Goal: Task Accomplishment & Management: Manage account settings

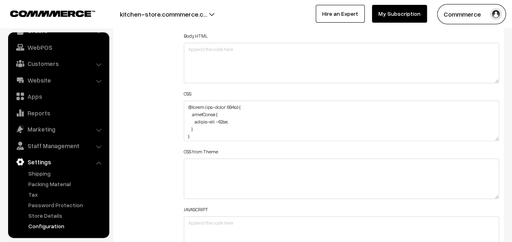
scroll to position [1011, 0]
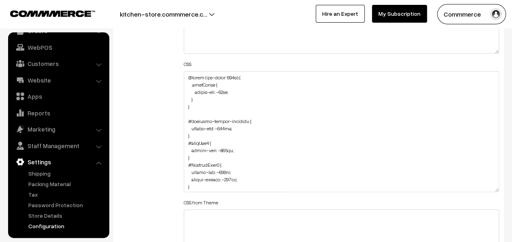
drag, startPoint x: 497, startPoint y: 107, endPoint x: 463, endPoint y: 210, distance: 108.6
click at [463, 192] on textarea at bounding box center [341, 131] width 315 height 121
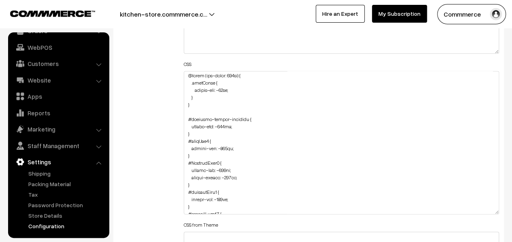
scroll to position [0, 0]
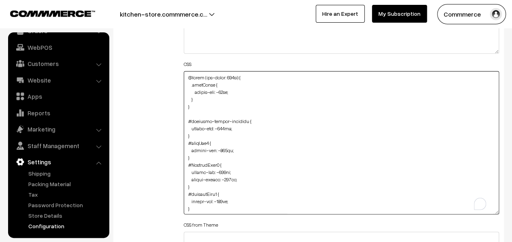
drag, startPoint x: 259, startPoint y: 76, endPoint x: 171, endPoint y: 72, distance: 87.4
click at [171, 72] on div "Additional HTML/JS/CSS Header HTML Body HTML CSS CSS from Theme JAVASCRIPT" at bounding box center [308, 139] width 393 height 392
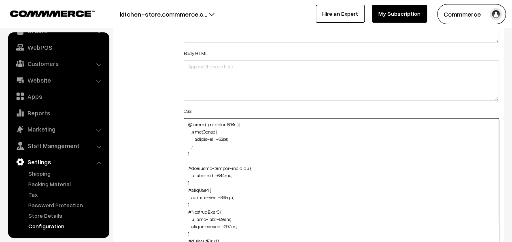
scroll to position [930, 0]
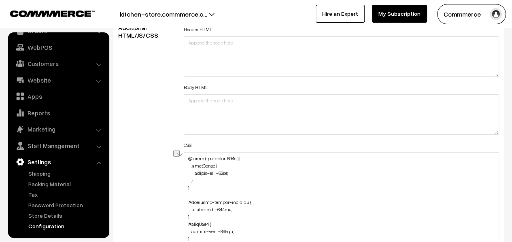
click at [173, 157] on div at bounding box center [173, 155] width 0 height 11
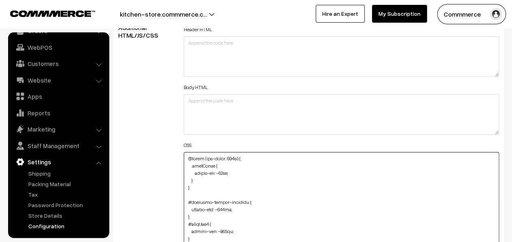
click at [189, 155] on textarea "To enrich screen reader interactions, please activate Accessibility in Grammarl…" at bounding box center [341, 223] width 315 height 143
paste textarea "@media (max-width: 767px) {"
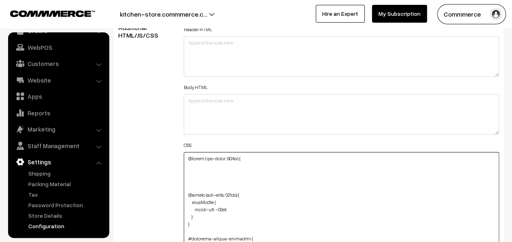
click at [230, 166] on textarea "To enrich screen reader interactions, please activate Accessibility in Grammarl…" at bounding box center [341, 223] width 315 height 143
paste textarea ".fSCRHV"
click at [201, 172] on textarea "To enrich screen reader interactions, please activate Accessibility in Grammarl…" at bounding box center [341, 223] width 315 height 143
click at [202, 172] on textarea "To enrich screen reader interactions, please activate Accessibility in Grammarl…" at bounding box center [341, 223] width 315 height 143
click at [231, 183] on textarea "To enrich screen reader interactions, please activate Accessibility in Grammarl…" at bounding box center [341, 223] width 315 height 143
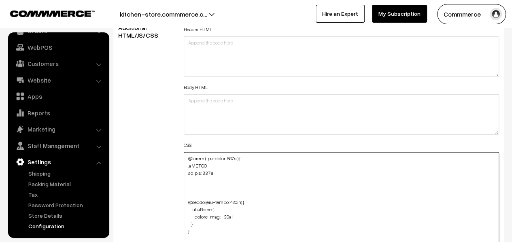
click at [238, 179] on textarea "To enrich screen reader interactions, please activate Accessibility in Grammarl…" at bounding box center [341, 223] width 315 height 143
click at [252, 154] on textarea "To enrich screen reader interactions, please activate Accessibility in Grammarl…" at bounding box center [341, 223] width 315 height 143
click at [211, 165] on textarea "To enrich screen reader interactions, please activate Accessibility in Grammarl…" at bounding box center [341, 223] width 315 height 143
click at [221, 161] on textarea "To enrich screen reader interactions, please activate Accessibility in Grammarl…" at bounding box center [341, 223] width 315 height 143
click at [229, 165] on textarea "To enrich screen reader interactions, please activate Accessibility in Grammarl…" at bounding box center [341, 223] width 315 height 143
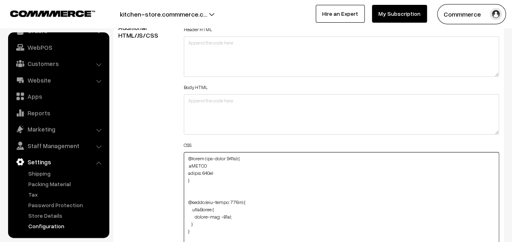
click at [231, 161] on textarea "To enrich screen reader interactions, please activate Accessibility in Grammarl…" at bounding box center [341, 223] width 315 height 143
click at [213, 172] on textarea "To enrich screen reader interactions, please activate Accessibility in Grammarl…" at bounding box center [341, 223] width 315 height 143
click at [207, 177] on textarea "To enrich screen reader interactions, please activate Accessibility in Grammarl…" at bounding box center [341, 223] width 315 height 143
click at [218, 155] on textarea "To enrich screen reader interactions, please activate Accessibility in Grammarl…" at bounding box center [341, 223] width 315 height 143
click at [214, 165] on textarea "To enrich screen reader interactions, please activate Accessibility in Grammarl…" at bounding box center [341, 223] width 315 height 143
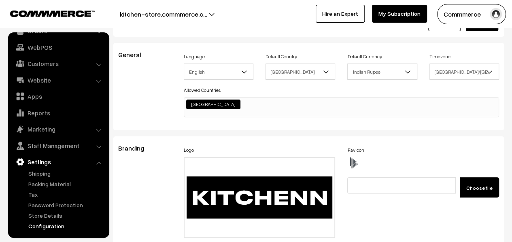
scroll to position [0, 0]
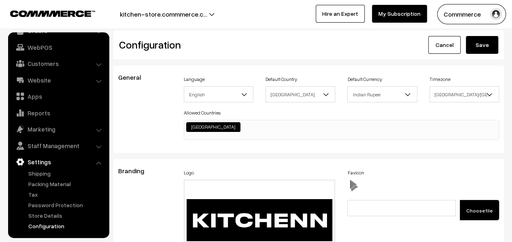
type textarea "@media (max-width: 767px) { .fSCRHV { height: 100vh } } @media (max-width: 767p…"
click at [486, 42] on button "Save" at bounding box center [481, 45] width 32 height 18
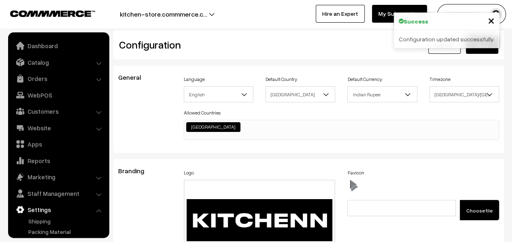
scroll to position [651, 0]
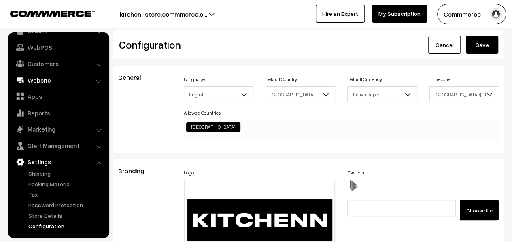
click at [41, 78] on link "Website" at bounding box center [58, 80] width 96 height 15
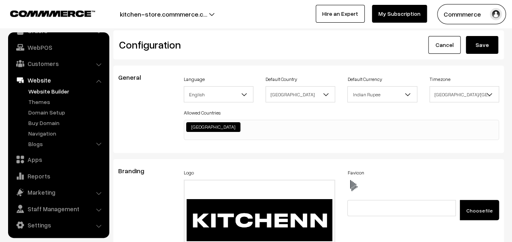
click at [46, 93] on link "Website Builder" at bounding box center [66, 91] width 80 height 8
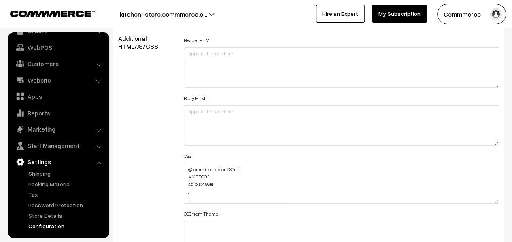
scroll to position [930, 0]
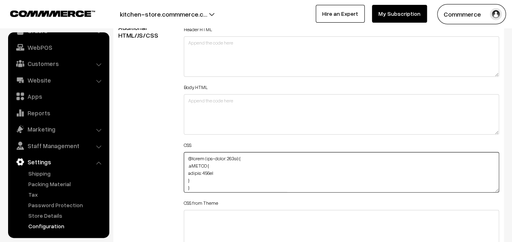
click at [205, 172] on textarea at bounding box center [341, 172] width 315 height 40
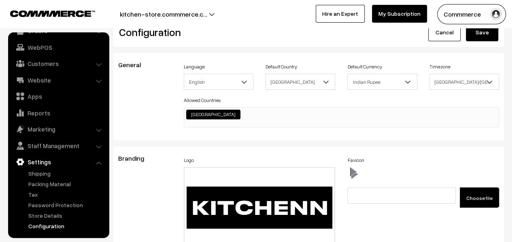
scroll to position [0, 0]
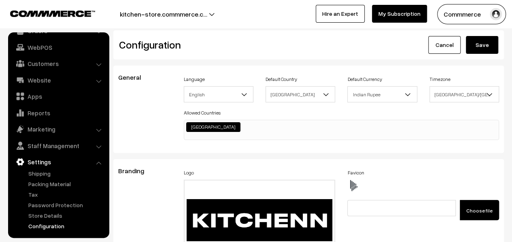
type textarea "@media (max-width: 767px) { .fSCRHV { height: 90vh } } @media (max-width: 767px…"
click at [480, 45] on button "Save" at bounding box center [481, 45] width 32 height 18
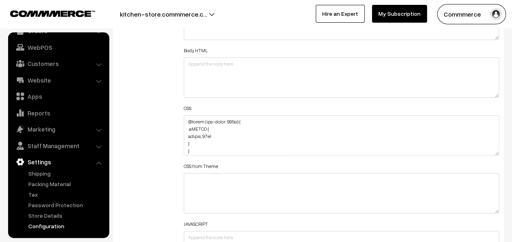
scroll to position [971, 0]
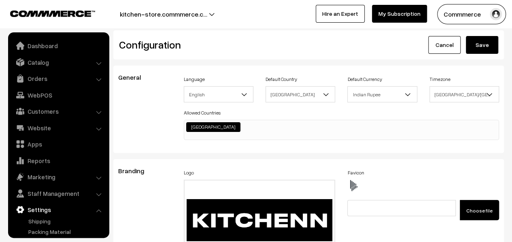
scroll to position [651, 0]
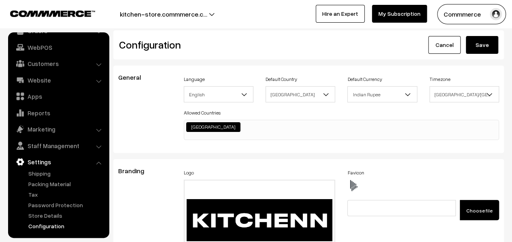
click at [484, 49] on button "Save" at bounding box center [481, 45] width 32 height 18
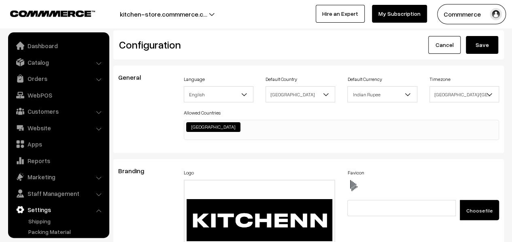
scroll to position [651, 0]
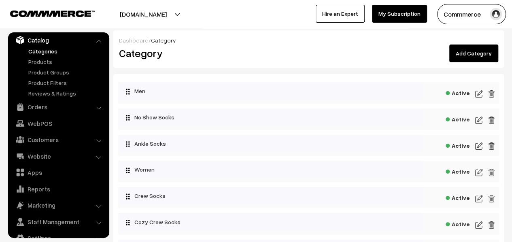
click at [480, 90] on img at bounding box center [478, 94] width 7 height 10
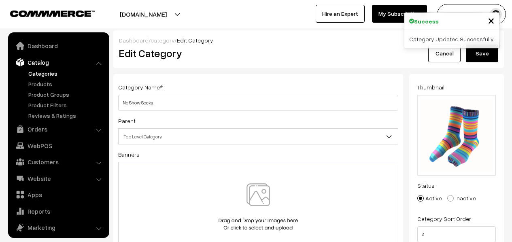
click at [201, 106] on input "No Show Socks" at bounding box center [258, 103] width 280 height 16
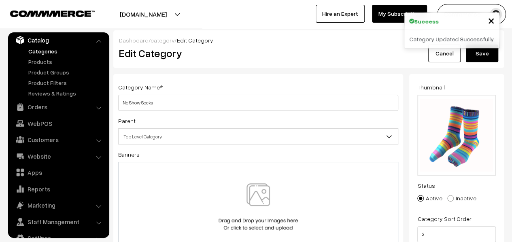
click at [201, 106] on input "No Show Socks" at bounding box center [258, 103] width 280 height 16
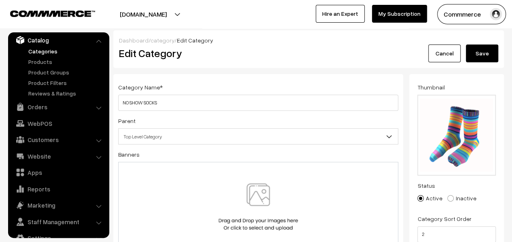
type input "NO SHOW SOCKS"
click at [474, 54] on button "Save" at bounding box center [481, 53] width 32 height 18
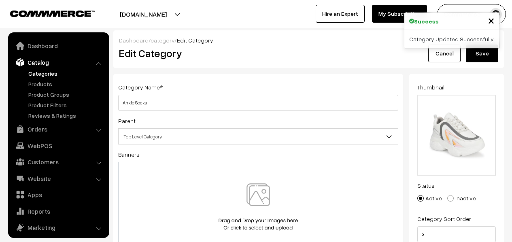
click at [177, 99] on input "Ankle Socks" at bounding box center [258, 103] width 280 height 16
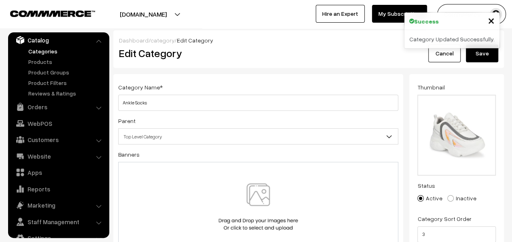
click at [177, 99] on input "Ankle Socks" at bounding box center [258, 103] width 280 height 16
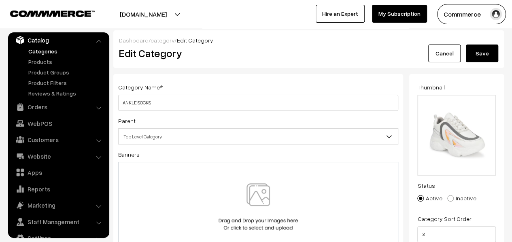
type input "ANKLE SOCKS"
click at [482, 58] on button "Save" at bounding box center [481, 53] width 32 height 18
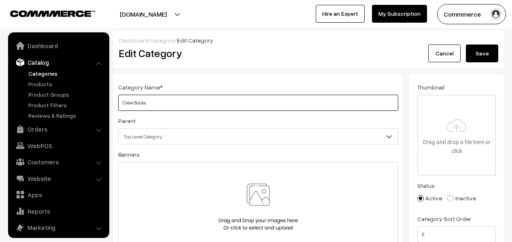
click at [189, 95] on input "Crew Socks" at bounding box center [258, 103] width 280 height 16
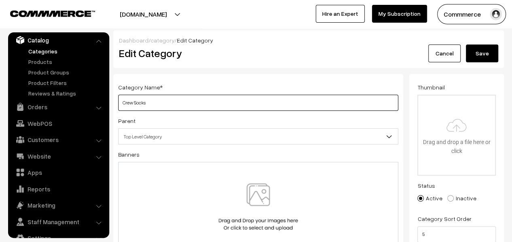
click at [189, 95] on input "Crew Socks" at bounding box center [258, 103] width 280 height 16
type input "CREW SOCKS"
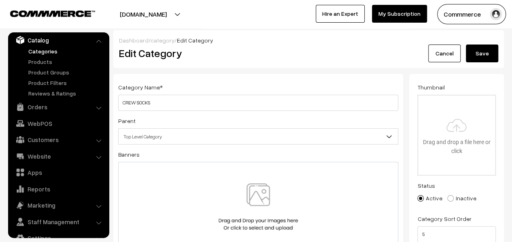
click at [481, 53] on button "Save" at bounding box center [481, 53] width 32 height 18
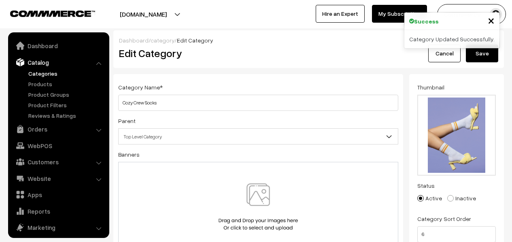
click at [117, 102] on div "Category Name * Cozy Crew Socks Parent Top Level Category MEN NO SHOW SOCKS ANK…" at bounding box center [258, 169] width 290 height 191
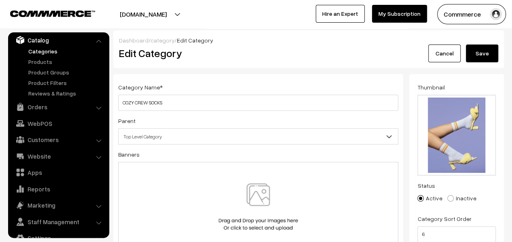
type input "COZY CREW SOCKS"
click at [481, 52] on button "Save" at bounding box center [481, 53] width 32 height 18
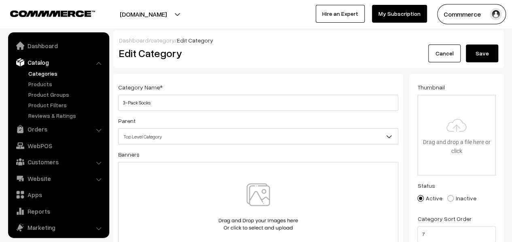
scroll to position [22, 0]
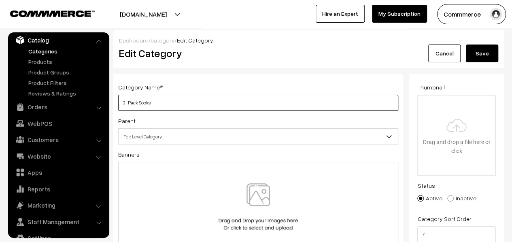
drag, startPoint x: 163, startPoint y: 109, endPoint x: 128, endPoint y: 107, distance: 35.6
click at [128, 107] on input "3-Pack Socks" at bounding box center [258, 103] width 280 height 16
type input "3-PACK SOCKS"
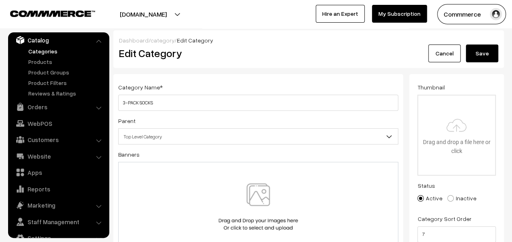
click at [487, 55] on button "Save" at bounding box center [481, 53] width 32 height 18
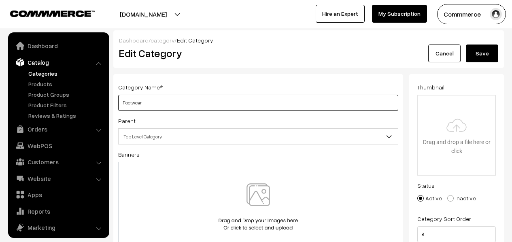
click at [190, 106] on input "Footwear" at bounding box center [258, 103] width 280 height 16
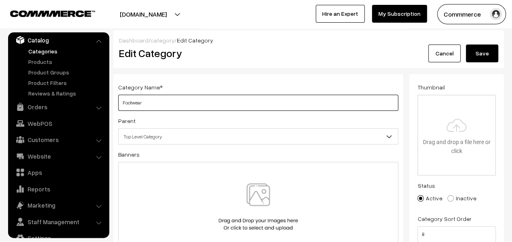
click at [190, 106] on input "Footwear" at bounding box center [258, 103] width 280 height 16
type input "FOOTWEAR"
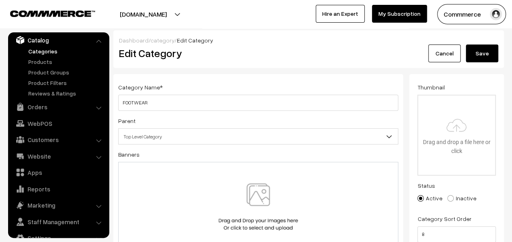
click at [477, 51] on button "Save" at bounding box center [481, 53] width 32 height 18
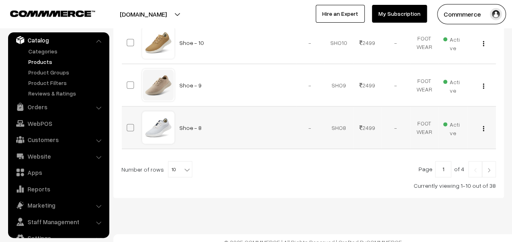
scroll to position [464, 0]
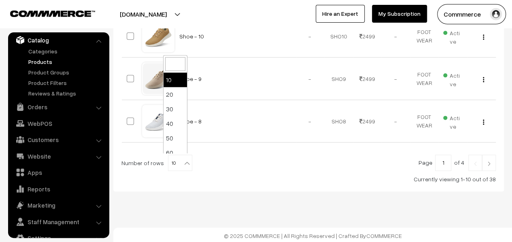
click at [185, 161] on b at bounding box center [187, 163] width 8 height 8
select select "50"
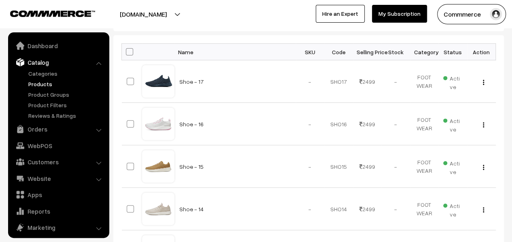
scroll to position [22, 0]
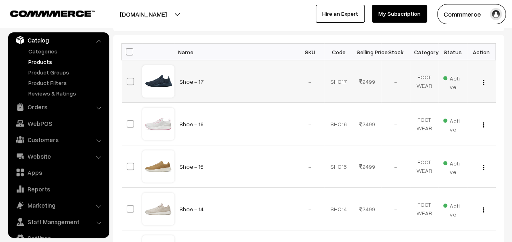
click at [483, 84] on img "button" at bounding box center [482, 82] width 1 height 5
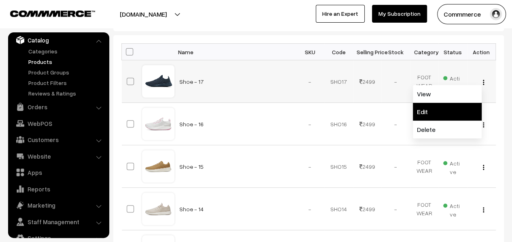
click at [451, 104] on link "Edit" at bounding box center [446, 112] width 69 height 18
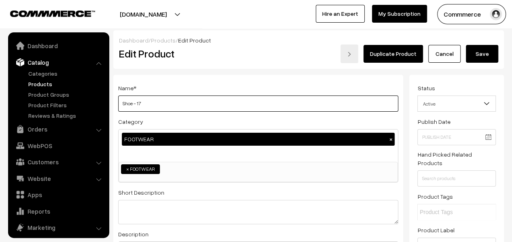
click at [170, 104] on input "Shoe - 17" at bounding box center [258, 103] width 280 height 16
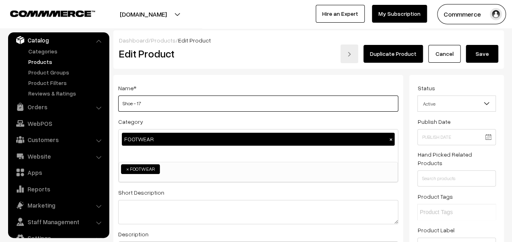
drag, startPoint x: 133, startPoint y: 105, endPoint x: 125, endPoint y: 105, distance: 7.3
click at [125, 105] on input "Shoe - 17" at bounding box center [258, 103] width 280 height 16
drag, startPoint x: 133, startPoint y: 104, endPoint x: 121, endPoint y: 103, distance: 13.0
click at [121, 103] on input "SHOE - 17" at bounding box center [258, 103] width 280 height 16
type input "SHOE - 17"
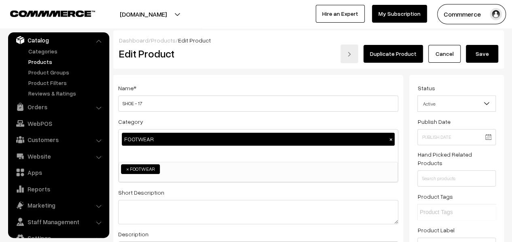
click at [469, 53] on button "Save" at bounding box center [481, 54] width 32 height 18
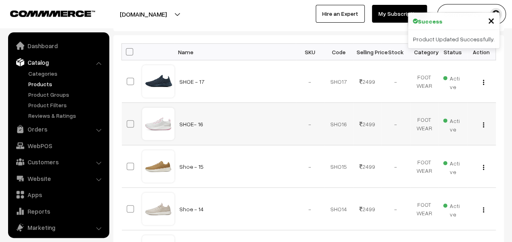
scroll to position [22, 0]
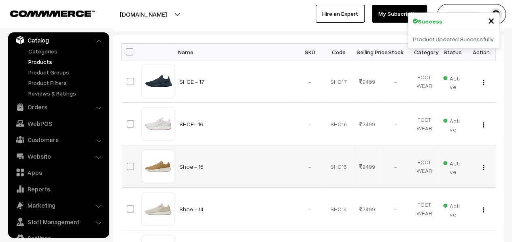
click at [483, 167] on img "button" at bounding box center [482, 167] width 1 height 5
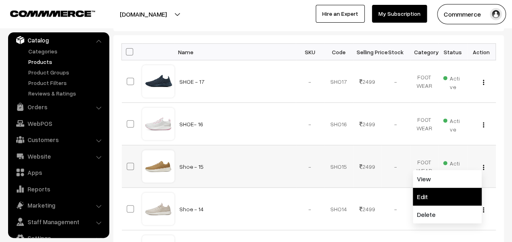
click at [431, 195] on link "Edit" at bounding box center [446, 197] width 69 height 18
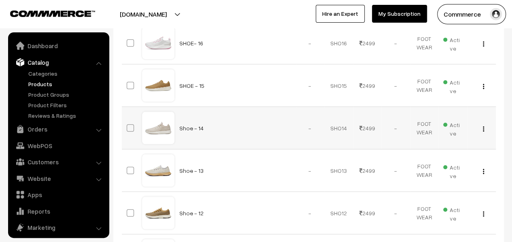
scroll to position [22, 0]
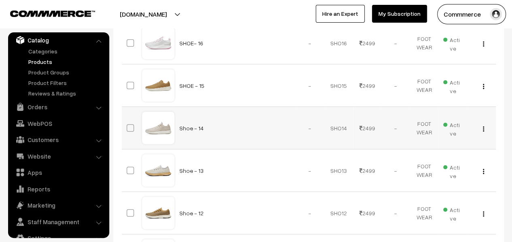
click at [481, 127] on div "View Edit Delete" at bounding box center [481, 128] width 19 height 8
click at [482, 127] on img "button" at bounding box center [482, 128] width 1 height 5
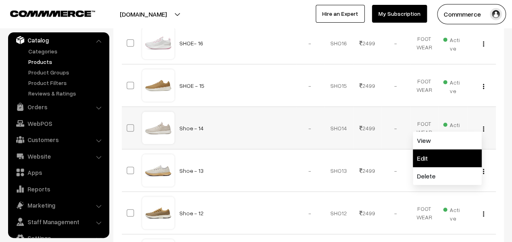
click at [440, 152] on link "Edit" at bounding box center [446, 158] width 69 height 18
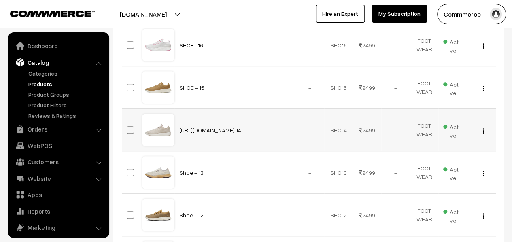
scroll to position [202, 0]
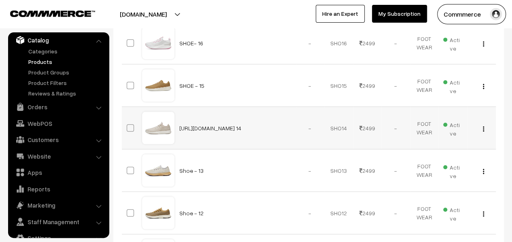
click at [483, 128] on img "button" at bounding box center [482, 128] width 1 height 5
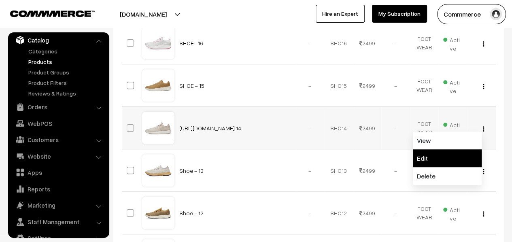
click at [429, 150] on link "Edit" at bounding box center [446, 158] width 69 height 18
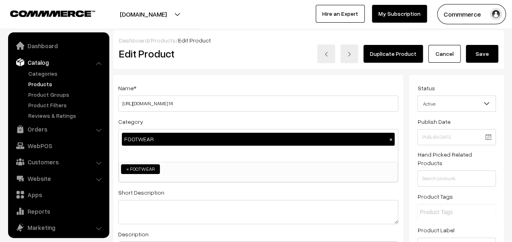
scroll to position [22, 0]
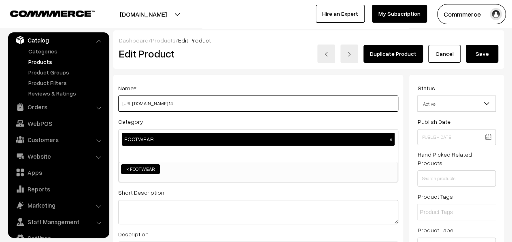
drag, startPoint x: 205, startPoint y: 104, endPoint x: 114, endPoint y: 102, distance: 91.0
click at [114, 102] on div "Name * https://www.typewolf.com/google-fonts- 14 Category FOOTWEAR × MEN NO SHO…" at bounding box center [258, 233] width 290 height 317
drag, startPoint x: 134, startPoint y: 102, endPoint x: 106, endPoint y: 99, distance: 28.0
type input "SHOE- 14"
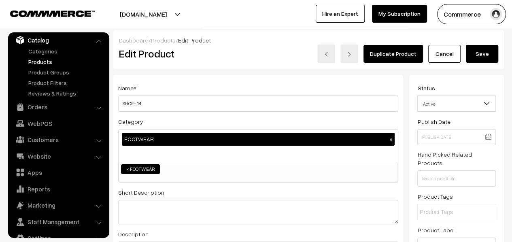
click at [491, 56] on button "Save" at bounding box center [481, 54] width 32 height 18
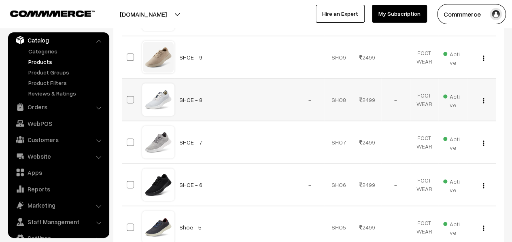
scroll to position [647, 0]
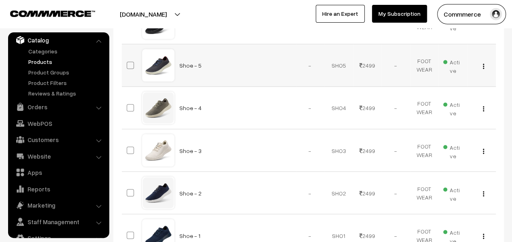
click at [483, 64] on img "button" at bounding box center [482, 65] width 1 height 5
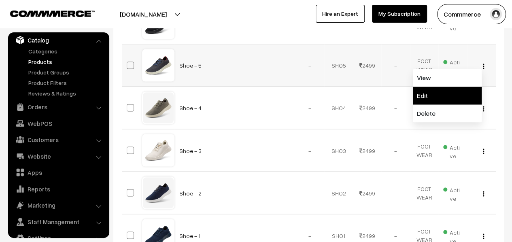
click at [429, 96] on link "Edit" at bounding box center [446, 96] width 69 height 18
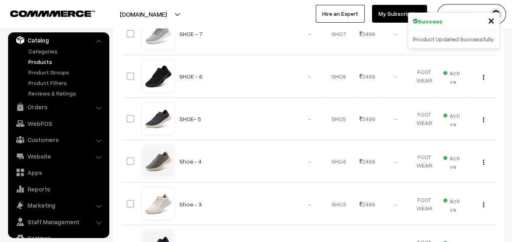
scroll to position [607, 0]
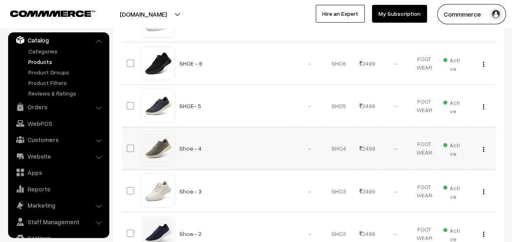
click at [483, 147] on img "button" at bounding box center [482, 148] width 1 height 5
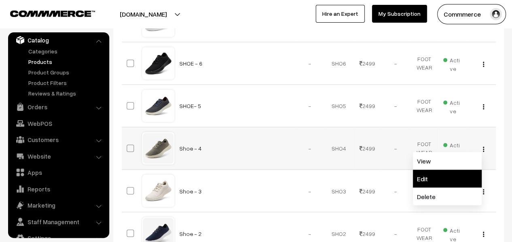
click at [432, 174] on link "Edit" at bounding box center [446, 178] width 69 height 18
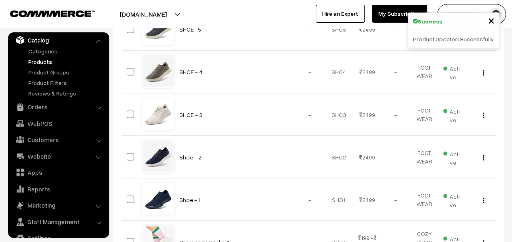
scroll to position [728, 0]
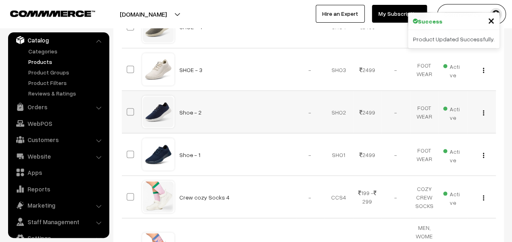
click at [484, 109] on button "button" at bounding box center [483, 112] width 2 height 6
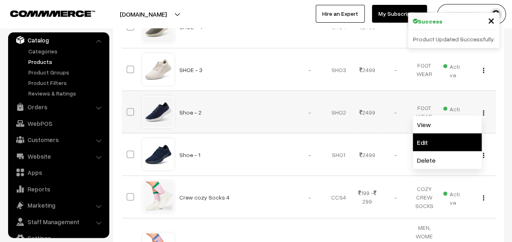
click at [446, 136] on link "Edit" at bounding box center [446, 142] width 69 height 18
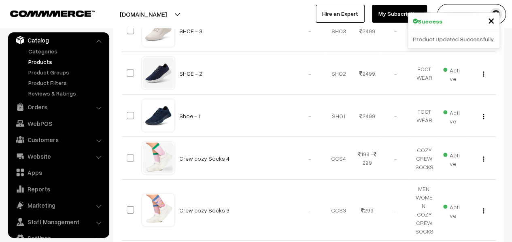
scroll to position [768, 0]
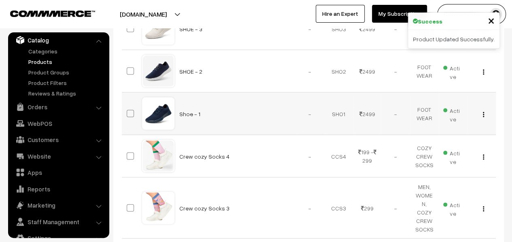
click at [483, 112] on img "button" at bounding box center [482, 114] width 1 height 5
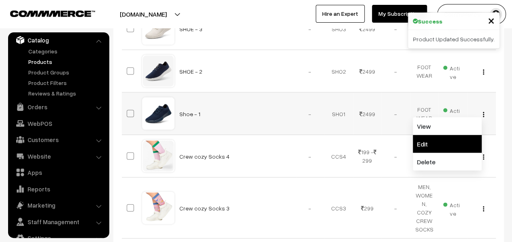
click at [434, 142] on link "Edit" at bounding box center [446, 144] width 69 height 18
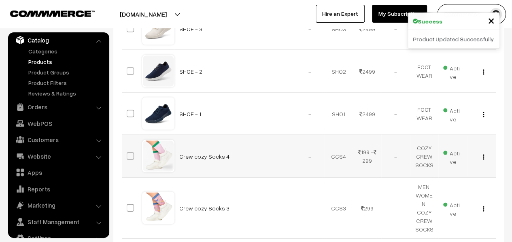
scroll to position [809, 0]
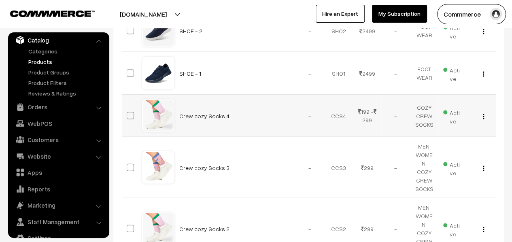
click at [484, 113] on button "button" at bounding box center [483, 116] width 2 height 6
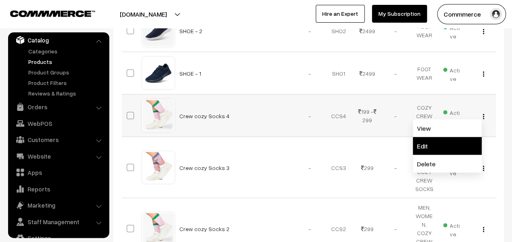
click at [458, 138] on link "Edit" at bounding box center [446, 146] width 69 height 18
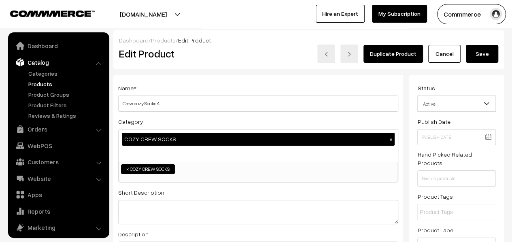
scroll to position [22, 0]
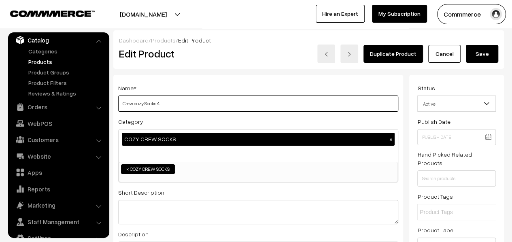
drag, startPoint x: 158, startPoint y: 104, endPoint x: 116, endPoint y: 102, distance: 41.3
click at [116, 102] on div "Name * Crew cozy Socks 4 Category COZY CREW SOCKS × MEN NO SHOW SOCKS ANKLE SOC…" at bounding box center [258, 233] width 290 height 317
drag, startPoint x: 163, startPoint y: 103, endPoint x: 96, endPoint y: 104, distance: 66.7
type input "CREW COZY SOCKS 4"
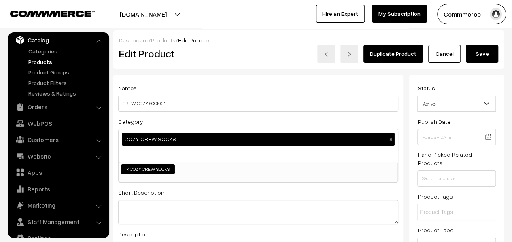
click at [480, 51] on button "Save" at bounding box center [481, 54] width 32 height 18
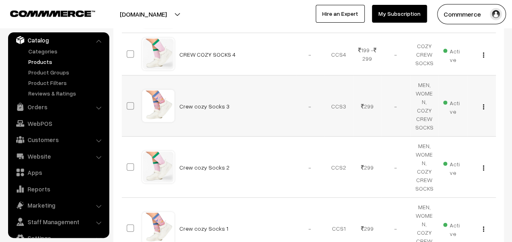
scroll to position [890, 0]
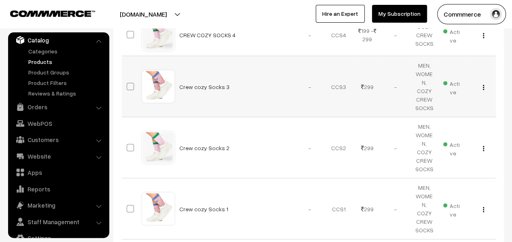
click at [481, 83] on div "View Edit Delete" at bounding box center [481, 86] width 19 height 8
click at [482, 85] on img "button" at bounding box center [482, 87] width 1 height 5
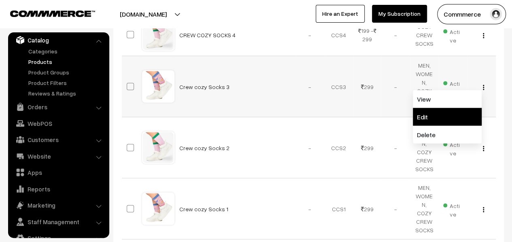
click at [457, 112] on link "Edit" at bounding box center [446, 117] width 69 height 18
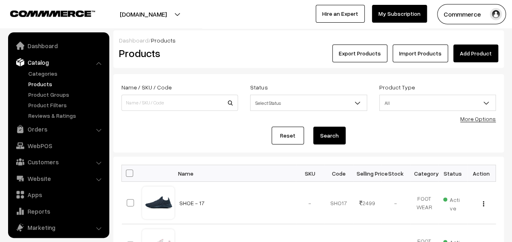
scroll to position [22, 0]
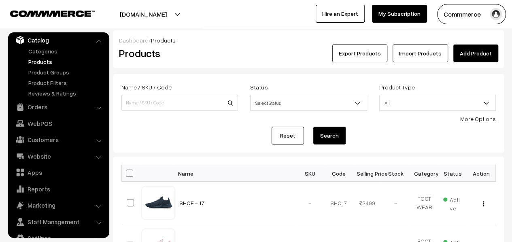
click at [470, 118] on link "More Options" at bounding box center [478, 118] width 36 height 7
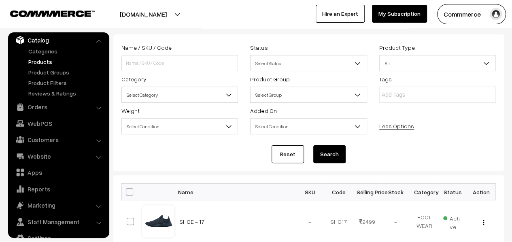
scroll to position [121, 0]
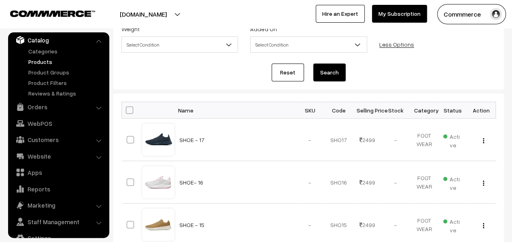
click at [128, 111] on span at bounding box center [129, 109] width 7 height 7
click at [127, 111] on input "checkbox" at bounding box center [124, 109] width 5 height 5
checkbox input "true"
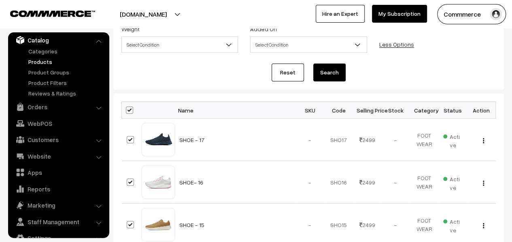
checkbox input "true"
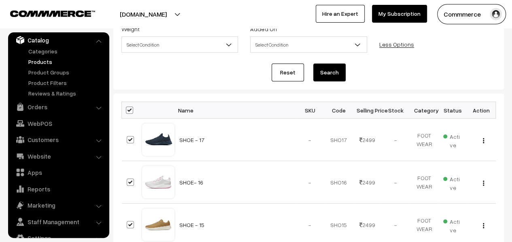
checkbox input "true"
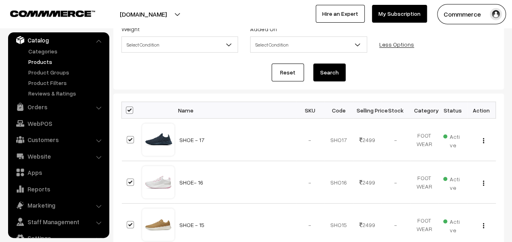
checkbox input "true"
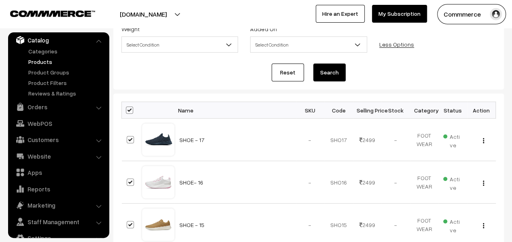
checkbox input "true"
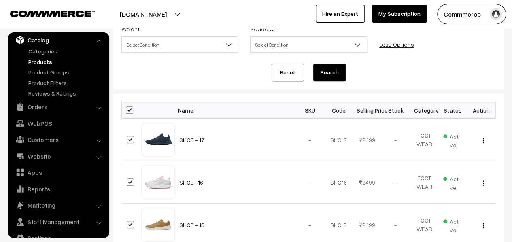
checkbox input "true"
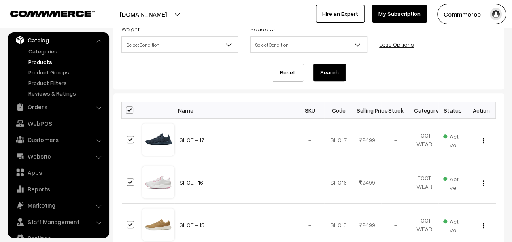
checkbox input "true"
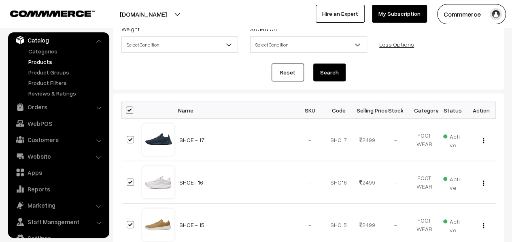
checkbox input "true"
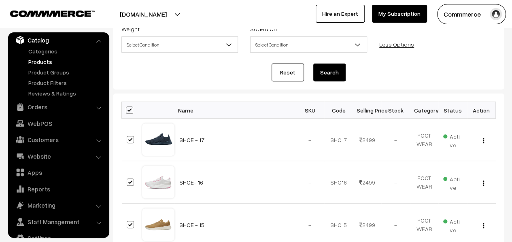
checkbox input "true"
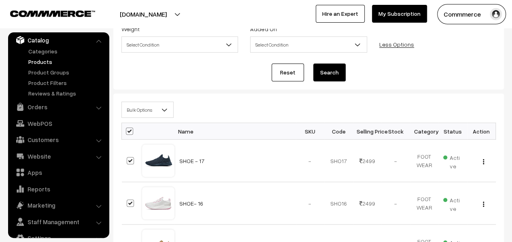
click at [169, 111] on span at bounding box center [167, 112] width 8 height 20
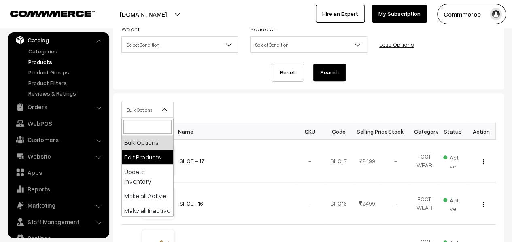
select select "editProduct"
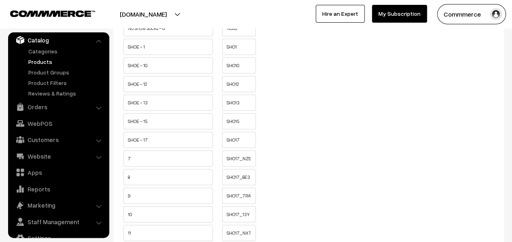
scroll to position [2467, 0]
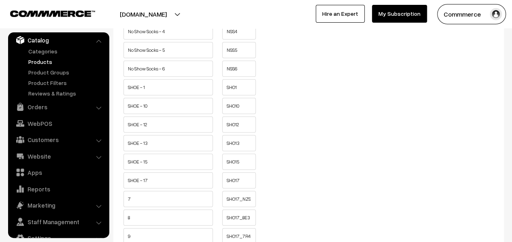
drag, startPoint x: 159, startPoint y: 105, endPoint x: 125, endPoint y: 103, distance: 34.0
click at [125, 77] on input "No Show Socks - 6" at bounding box center [167, 69] width 89 height 16
click at [159, 77] on input "No Show Socks - 6" at bounding box center [167, 69] width 89 height 16
drag, startPoint x: 159, startPoint y: 104, endPoint x: 111, endPoint y: 100, distance: 47.9
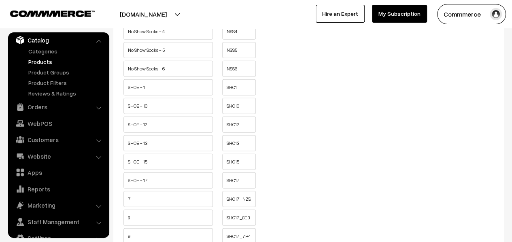
click at [151, 77] on input "No Show Socks - 6" at bounding box center [167, 69] width 89 height 16
click at [248, 77] on input "NSS6" at bounding box center [239, 69] width 34 height 16
click at [240, 77] on input "NSS6" at bounding box center [239, 69] width 34 height 16
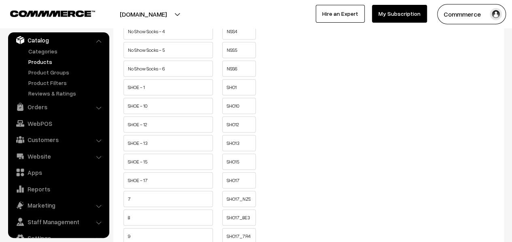
click at [240, 77] on input "NSS6" at bounding box center [239, 69] width 34 height 16
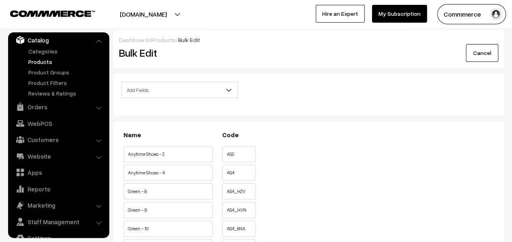
scroll to position [0, 0]
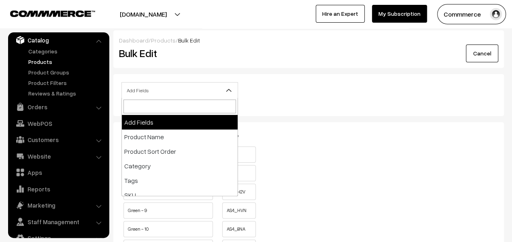
click at [227, 91] on b at bounding box center [228, 90] width 8 height 8
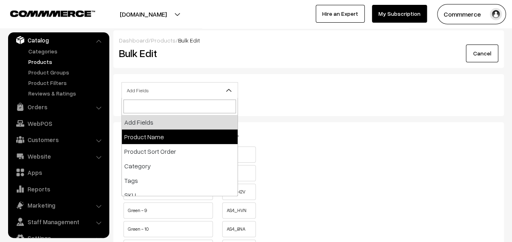
select select "name"
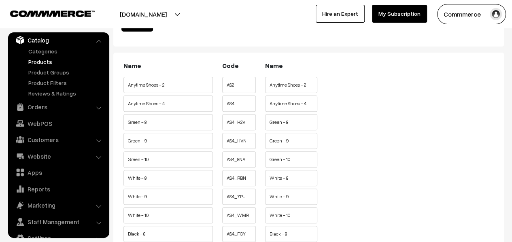
scroll to position [162, 0]
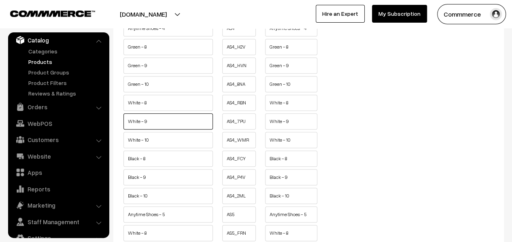
click at [141, 123] on input "White - 9" at bounding box center [167, 121] width 89 height 16
click at [137, 124] on input "White - 9" at bounding box center [167, 121] width 89 height 16
drag, startPoint x: 140, startPoint y: 124, endPoint x: 126, endPoint y: 123, distance: 13.8
click at [126, 123] on input "White - 9" at bounding box center [167, 121] width 89 height 16
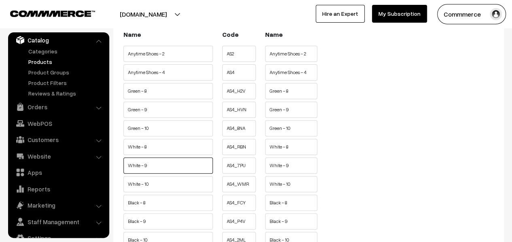
scroll to position [81, 0]
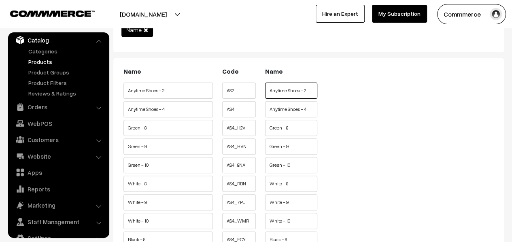
drag, startPoint x: 301, startPoint y: 93, endPoint x: 264, endPoint y: 90, distance: 37.3
click at [264, 90] on li "Anytime Shoes - 2" at bounding box center [291, 87] width 56 height 11
drag, startPoint x: 301, startPoint y: 90, endPoint x: 264, endPoint y: 93, distance: 37.3
click at [264, 93] on li "ANYTIME SHOES- 2" at bounding box center [291, 87] width 56 height 11
type input "ANYTIME SHOES- 2"
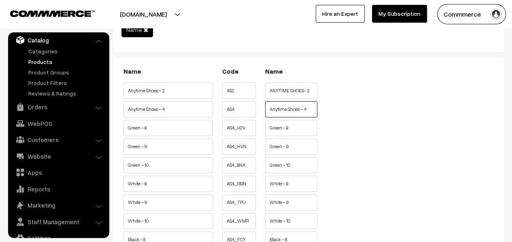
drag, startPoint x: 300, startPoint y: 109, endPoint x: 265, endPoint y: 110, distance: 34.4
click at [265, 110] on input "Anytime Shoes - 4" at bounding box center [291, 109] width 52 height 16
paste input "NYTIME SHOES"
type input "ANYTIME SHOES - 4"
drag, startPoint x: 281, startPoint y: 131, endPoint x: 262, endPoint y: 127, distance: 19.7
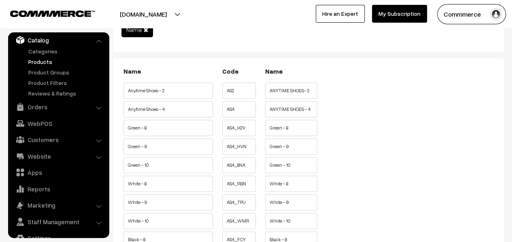
click at [262, 127] on ul "Green - 8 AS4_H2V" at bounding box center [308, 126] width 374 height 12
click at [277, 127] on input "Green - 8" at bounding box center [291, 128] width 52 height 16
click at [282, 127] on input "Green - 8" at bounding box center [291, 128] width 52 height 16
click at [281, 127] on input "Green - 8" at bounding box center [291, 128] width 52 height 16
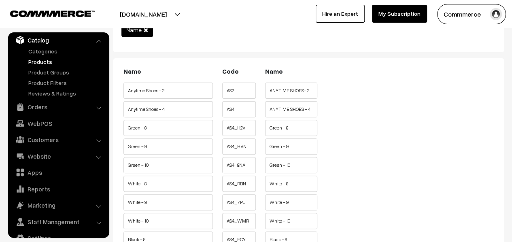
click at [282, 127] on input "Green - 8" at bounding box center [291, 128] width 52 height 16
click at [292, 128] on input "Green - 8" at bounding box center [291, 128] width 52 height 16
click at [277, 128] on input "Green - 8" at bounding box center [291, 128] width 52 height 16
click at [137, 127] on input "Green - 8" at bounding box center [167, 128] width 89 height 16
click at [140, 127] on input "Green - 8" at bounding box center [167, 128] width 89 height 16
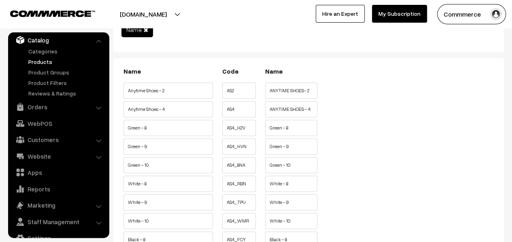
click at [280, 129] on input "Green - 8" at bounding box center [291, 128] width 52 height 16
drag, startPoint x: 281, startPoint y: 129, endPoint x: 267, endPoint y: 127, distance: 13.8
click at [267, 127] on input "Green - 8" at bounding box center [291, 128] width 52 height 16
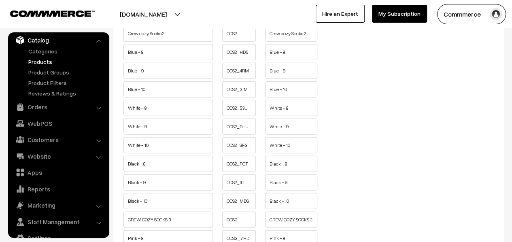
scroll to position [1254, 0]
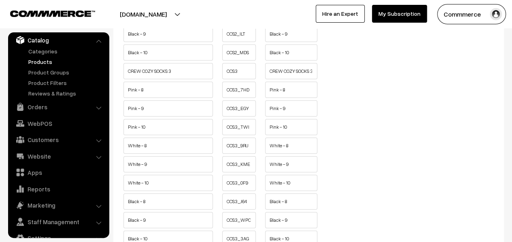
click at [276, 98] on input "Pink - 8" at bounding box center [291, 90] width 52 height 16
click at [278, 98] on input "Pink - 8" at bounding box center [291, 90] width 52 height 16
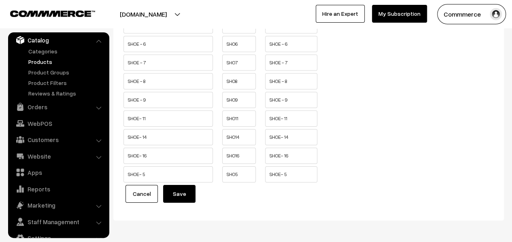
scroll to position [2859, 0]
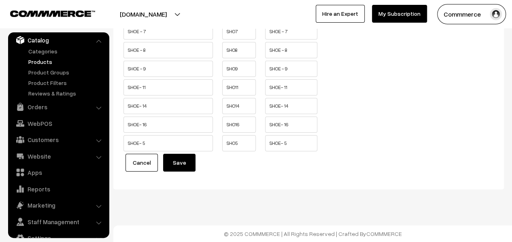
click at [173, 160] on button "Save" at bounding box center [179, 163] width 32 height 18
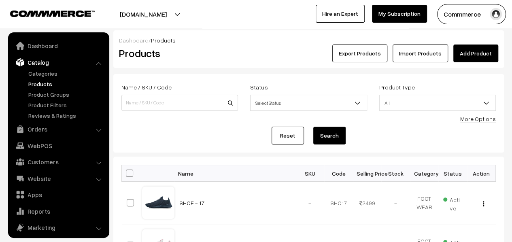
scroll to position [22, 0]
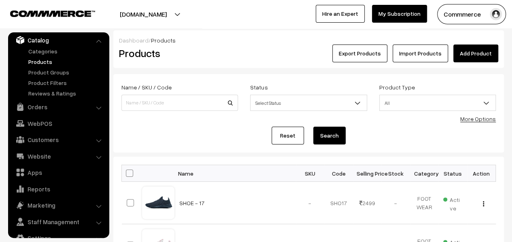
drag, startPoint x: 239, startPoint y: 133, endPoint x: 220, endPoint y: 153, distance: 28.0
click at [239, 133] on div "Reset Search" at bounding box center [308, 136] width 374 height 18
click at [130, 171] on span at bounding box center [129, 172] width 7 height 7
click at [127, 171] on input "checkbox" at bounding box center [124, 172] width 5 height 5
checkbox input "true"
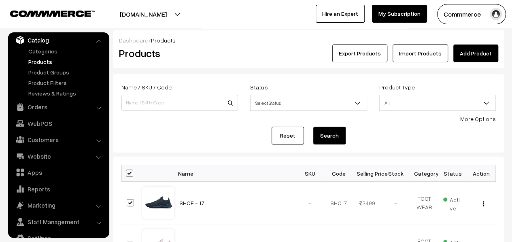
checkbox input "true"
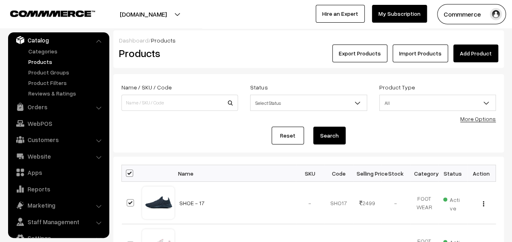
checkbox input "true"
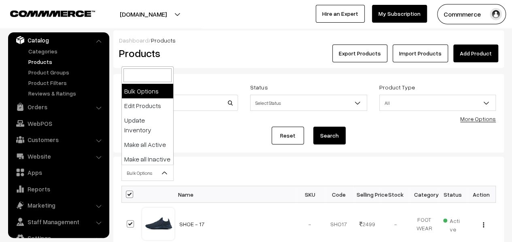
click at [160, 165] on span "Bulk Options" at bounding box center [147, 173] width 52 height 16
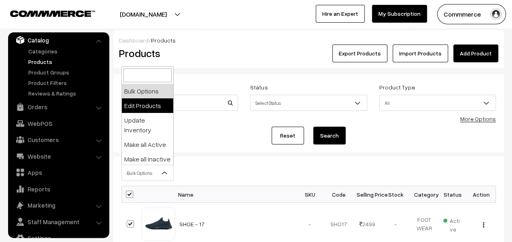
select select "editProduct"
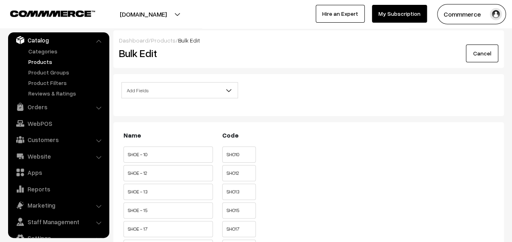
click at [175, 88] on span "Add Fields" at bounding box center [180, 90] width 116 height 14
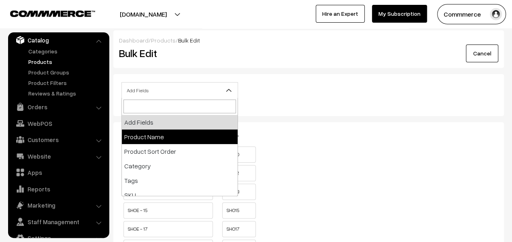
select select "name"
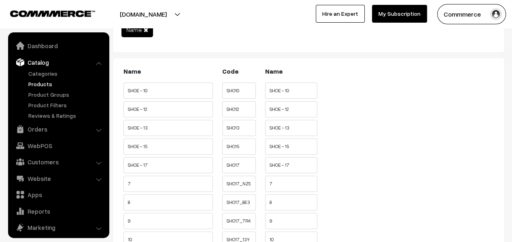
scroll to position [22, 0]
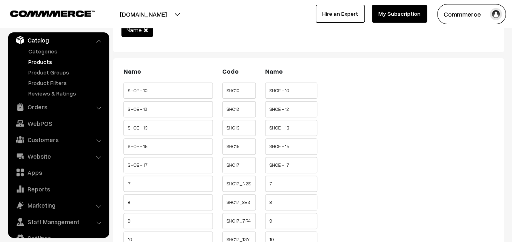
click at [278, 185] on input "7" at bounding box center [291, 184] width 52 height 16
click at [288, 186] on input "7" at bounding box center [291, 184] width 52 height 16
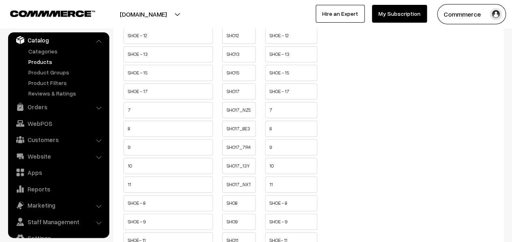
scroll to position [243, 0]
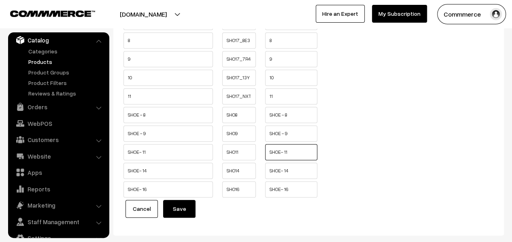
click at [286, 156] on input "SHOE- 11" at bounding box center [291, 152] width 52 height 16
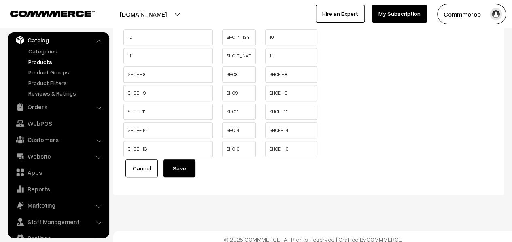
click at [148, 174] on link "Cancel" at bounding box center [141, 168] width 32 height 18
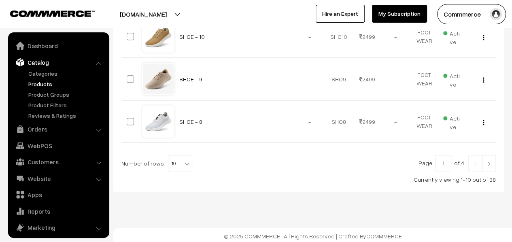
scroll to position [22, 0]
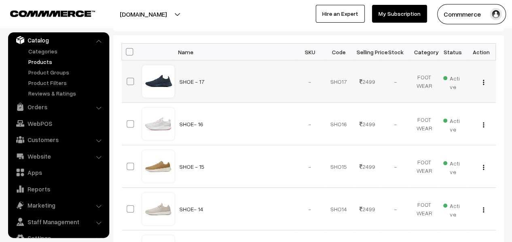
scroll to position [121, 0]
click at [128, 50] on span at bounding box center [129, 51] width 7 height 7
click at [127, 50] on input "checkbox" at bounding box center [124, 51] width 5 height 5
checkbox input "true"
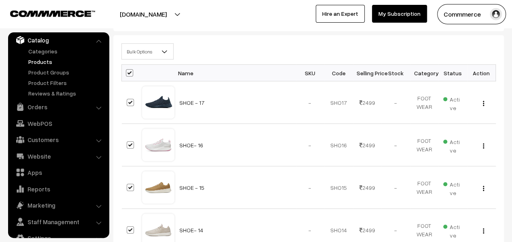
checkbox input "true"
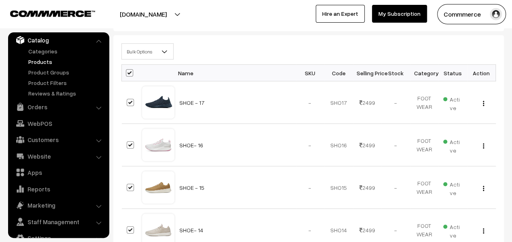
checkbox input "true"
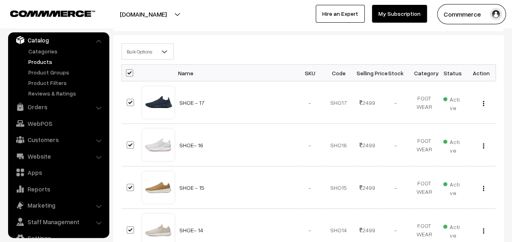
checkbox input "true"
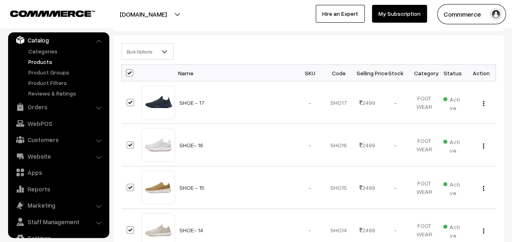
checkbox input "true"
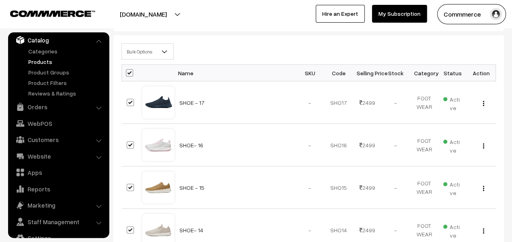
checkbox input "true"
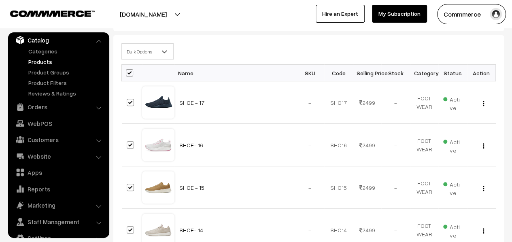
checkbox input "true"
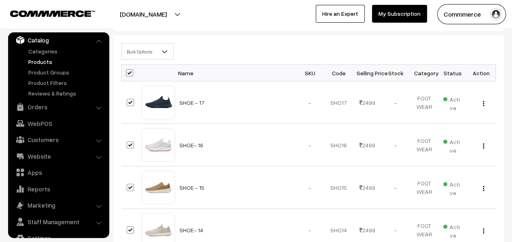
checkbox input "true"
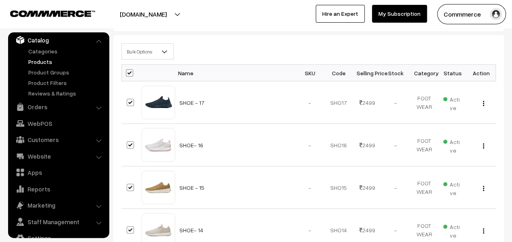
checkbox input "true"
click at [163, 49] on b at bounding box center [164, 51] width 8 height 8
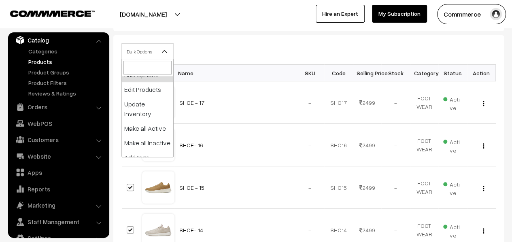
scroll to position [0, 0]
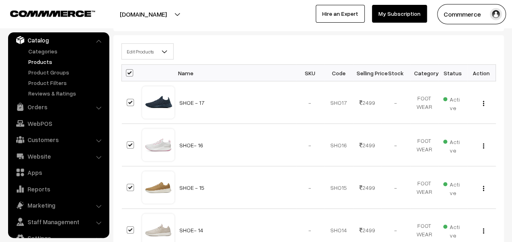
select select "editProduct"
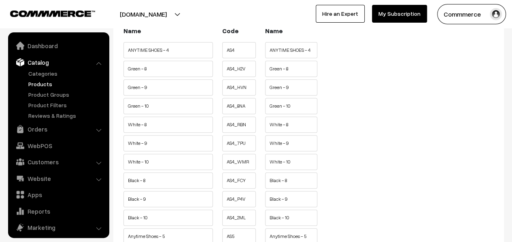
scroll to position [22, 0]
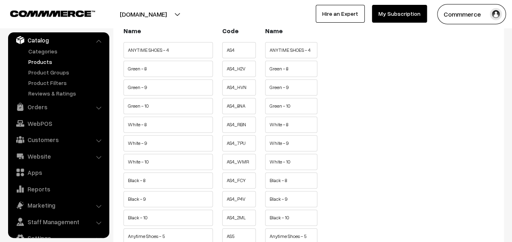
click at [280, 70] on input "Green - 8" at bounding box center [291, 69] width 52 height 16
drag, startPoint x: 283, startPoint y: 69, endPoint x: 267, endPoint y: 69, distance: 15.8
click at [267, 69] on input "Green - 8" at bounding box center [291, 69] width 52 height 16
click at [273, 68] on input "Green - 8" at bounding box center [291, 69] width 52 height 16
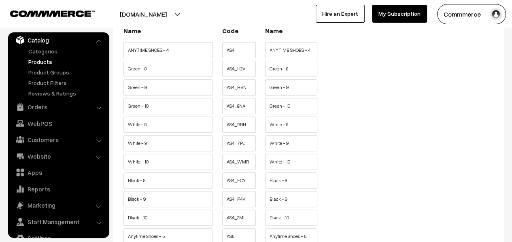
click at [273, 68] on input "Green - 8" at bounding box center [291, 69] width 52 height 16
click at [281, 68] on input "Green - 8" at bounding box center [291, 69] width 52 height 16
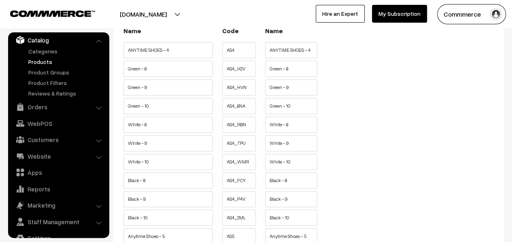
click at [281, 68] on input "Green - 8" at bounding box center [291, 69] width 52 height 16
click at [303, 50] on input "ANYTIME SHOES - 4" at bounding box center [291, 50] width 52 height 16
click at [302, 53] on input "ANYTIME SHOES - 4" at bounding box center [291, 50] width 52 height 16
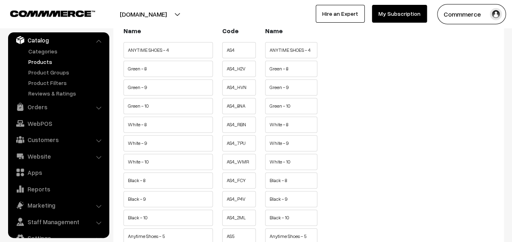
click at [281, 71] on input "Green - 8" at bounding box center [291, 69] width 52 height 16
click at [282, 70] on input "Green - 8" at bounding box center [291, 69] width 52 height 16
drag, startPoint x: 282, startPoint y: 70, endPoint x: 268, endPoint y: 68, distance: 14.2
click at [268, 68] on input "Green - 8" at bounding box center [291, 69] width 52 height 16
click at [271, 70] on input "Green - 8" at bounding box center [291, 69] width 52 height 16
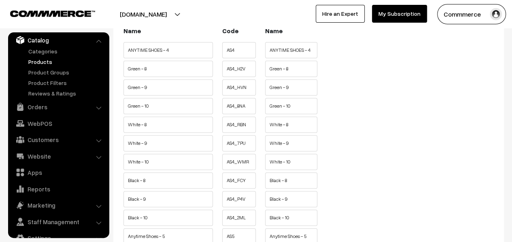
click at [271, 70] on input "Green - 8" at bounding box center [291, 69] width 52 height 16
click at [277, 87] on input "Green - 9" at bounding box center [291, 87] width 52 height 16
click at [281, 88] on input "Green - 9" at bounding box center [291, 87] width 52 height 16
click at [133, 87] on input "Green - 9" at bounding box center [167, 87] width 89 height 16
click at [140, 86] on input "Green - 9" at bounding box center [167, 87] width 89 height 16
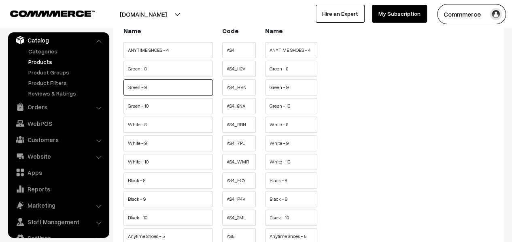
drag, startPoint x: 141, startPoint y: 89, endPoint x: 127, endPoint y: 88, distance: 13.8
click at [127, 88] on input "Green - 9" at bounding box center [167, 87] width 89 height 16
click at [278, 86] on input "Green - 9" at bounding box center [291, 87] width 52 height 16
drag, startPoint x: 283, startPoint y: 88, endPoint x: 268, endPoint y: 87, distance: 15.4
click at [268, 87] on input "Green - 9" at bounding box center [291, 87] width 52 height 16
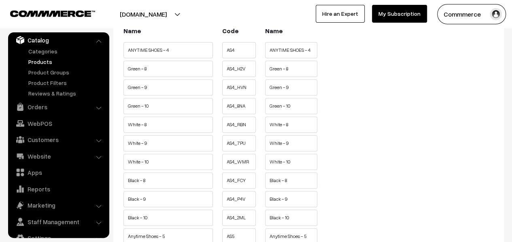
click at [279, 88] on input "Green - 9" at bounding box center [291, 87] width 52 height 16
click at [281, 88] on input "Green - 9" at bounding box center [291, 87] width 52 height 16
click at [279, 89] on input "Green - 9" at bounding box center [291, 87] width 52 height 16
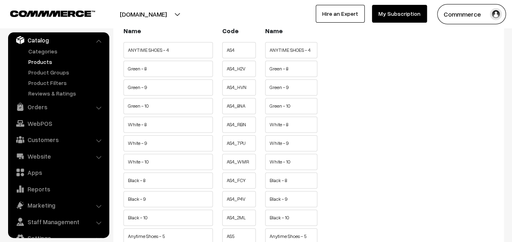
click at [279, 89] on input "Green - 9" at bounding box center [291, 87] width 52 height 16
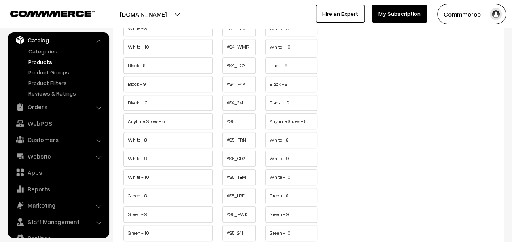
scroll to position [243, 0]
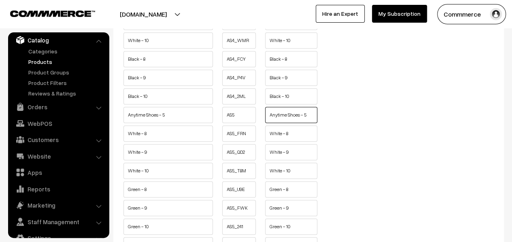
click at [282, 119] on input "Anytime Shoes - 5" at bounding box center [291, 115] width 52 height 16
click at [299, 118] on input "Anytime Shoes - 5" at bounding box center [291, 115] width 52 height 16
drag, startPoint x: 300, startPoint y: 118, endPoint x: 269, endPoint y: 118, distance: 30.7
click at [269, 118] on input "Anytime Shoes - 5" at bounding box center [291, 115] width 52 height 16
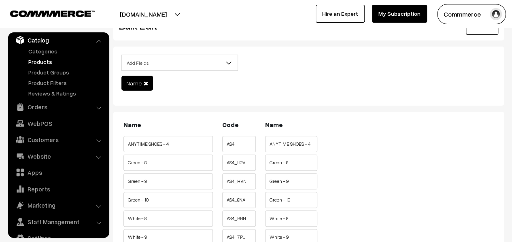
scroll to position [40, 0]
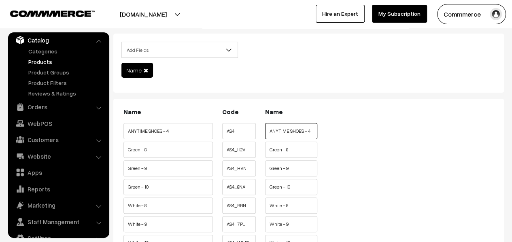
drag, startPoint x: 305, startPoint y: 133, endPoint x: 264, endPoint y: 133, distance: 40.8
click at [264, 133] on li "ANYTIME SHOES - 4" at bounding box center [291, 128] width 56 height 11
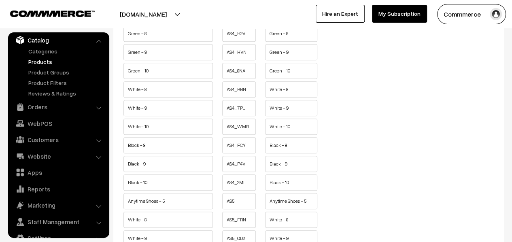
scroll to position [162, 0]
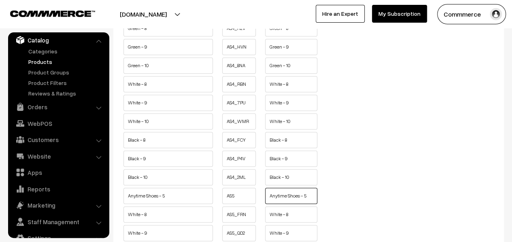
drag, startPoint x: 300, startPoint y: 199, endPoint x: 264, endPoint y: 193, distance: 36.4
click at [264, 193] on li "Anytime Shoes - 5" at bounding box center [291, 193] width 56 height 11
paste input "NYTIME SHOES"
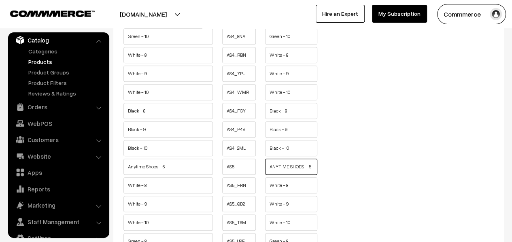
scroll to position [202, 0]
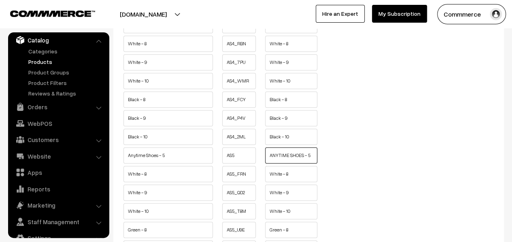
type input "ANYTIME SHOES - 5"
drag, startPoint x: 281, startPoint y: 178, endPoint x: 251, endPoint y: 174, distance: 30.5
click at [251, 174] on ul "White - 8 AS5_FRN" at bounding box center [308, 172] width 374 height 12
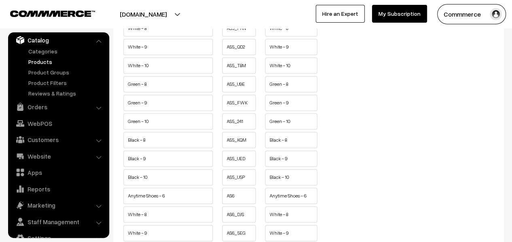
scroll to position [364, 0]
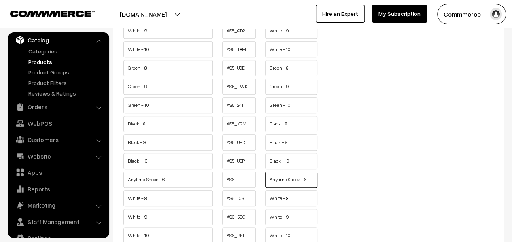
drag, startPoint x: 300, startPoint y: 186, endPoint x: 268, endPoint y: 184, distance: 32.4
click at [268, 184] on input "Anytime Shoes - 6" at bounding box center [291, 179] width 52 height 16
paste input "NYTIME SHOES"
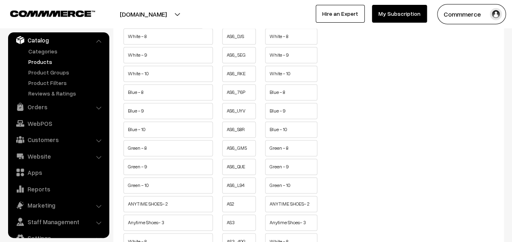
scroll to position [566, 0]
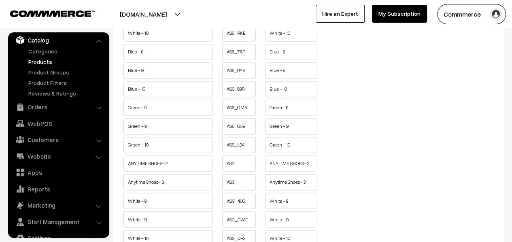
type input "ANYTIME SHOES - 6"
drag, startPoint x: 303, startPoint y: 171, endPoint x: 265, endPoint y: 171, distance: 38.0
click at [265, 171] on input "ANYTIME SHOES- 2" at bounding box center [291, 163] width 52 height 16
paste input "text"
type input "ANYTIME SHOES- 2"
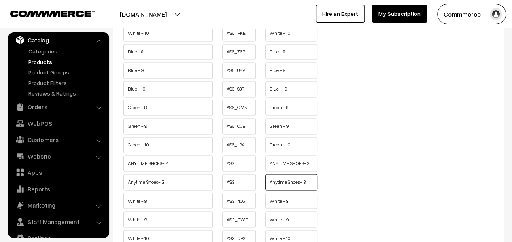
drag, startPoint x: 300, startPoint y: 190, endPoint x: 269, endPoint y: 190, distance: 30.3
click at [269, 190] on input "Anytime Shoes- 3" at bounding box center [291, 182] width 52 height 16
paste input "NYTIME SHOES"
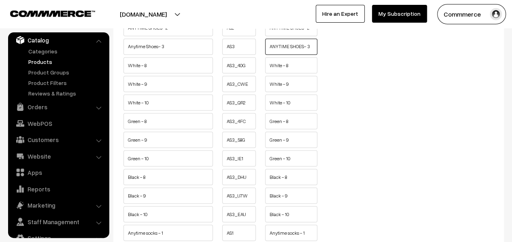
scroll to position [768, 0]
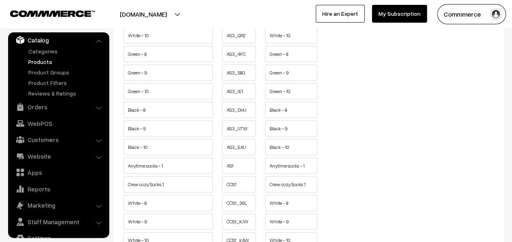
type input "ANYTIME SHOES- 3"
drag, startPoint x: 299, startPoint y: 178, endPoint x: 269, endPoint y: 178, distance: 30.7
click at [269, 174] on input "Anytime socks - 1" at bounding box center [291, 166] width 52 height 16
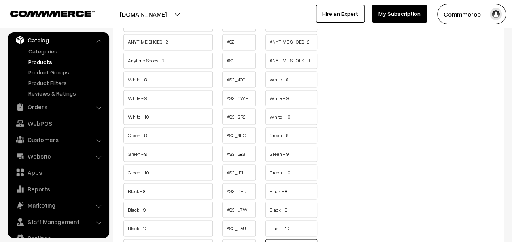
scroll to position [809, 0]
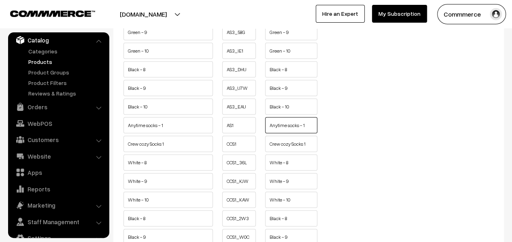
paste input "NYTIME SHOES"
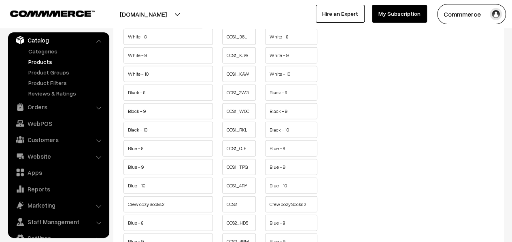
scroll to position [890, 0]
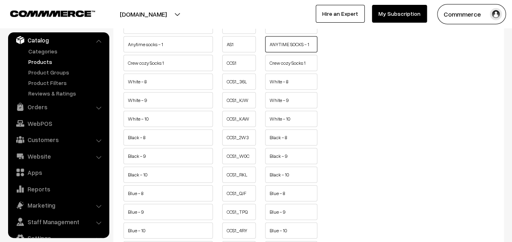
type input "ANYTIME SOCKS - 1"
drag, startPoint x: 306, startPoint y: 74, endPoint x: 269, endPoint y: 76, distance: 37.2
click at [269, 71] on input "Crew cozy Socks 1" at bounding box center [291, 63] width 52 height 16
drag, startPoint x: 309, startPoint y: 75, endPoint x: 267, endPoint y: 76, distance: 42.5
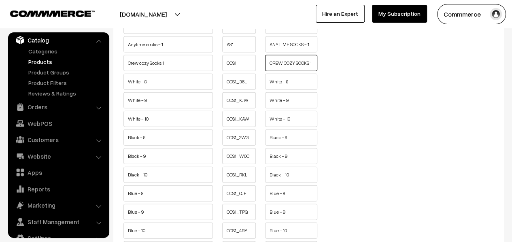
click at [267, 71] on input "CREW COZY SOCKS 1" at bounding box center [291, 63] width 52 height 16
type input "CREW COZY SOCKS 1"
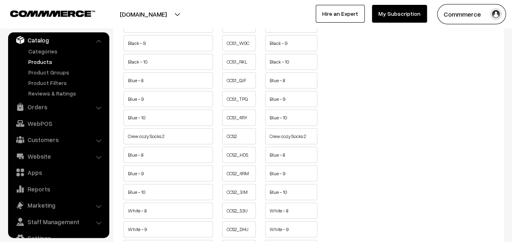
scroll to position [1011, 0]
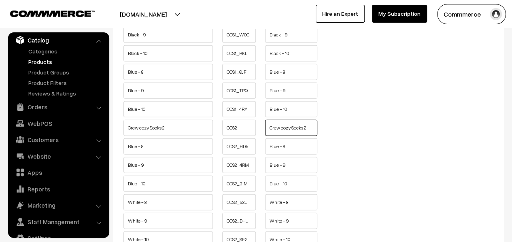
drag, startPoint x: 304, startPoint y: 143, endPoint x: 264, endPoint y: 143, distance: 40.0
click at [264, 131] on li "Crew cozy Socks 2" at bounding box center [291, 125] width 56 height 11
paste input "REW COZY SOCKS"
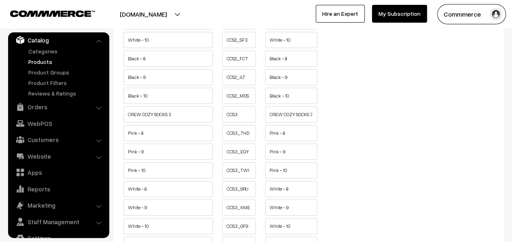
scroll to position [1213, 0]
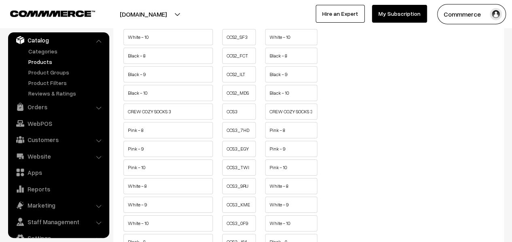
type input "CREW COZY SOCKS 2"
drag, startPoint x: 309, startPoint y: 128, endPoint x: 264, endPoint y: 130, distance: 44.9
click at [264, 115] on li "CREW COZY SOCKS 3" at bounding box center [291, 109] width 56 height 11
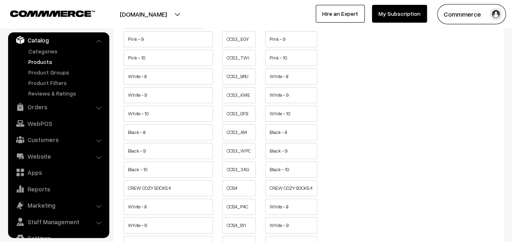
scroll to position [1375, 0]
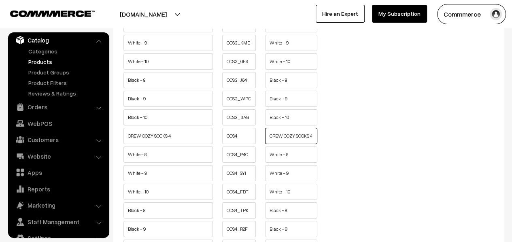
drag, startPoint x: 309, startPoint y: 156, endPoint x: 260, endPoint y: 156, distance: 48.1
click at [260, 140] on ul "CREW COZY SOCKS 4 CCS4" at bounding box center [308, 134] width 374 height 12
paste input "CREW COZY SOCKS"
type input "CREW COZY SOCKS 4"
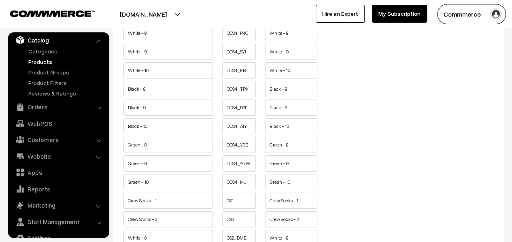
scroll to position [1577, 0]
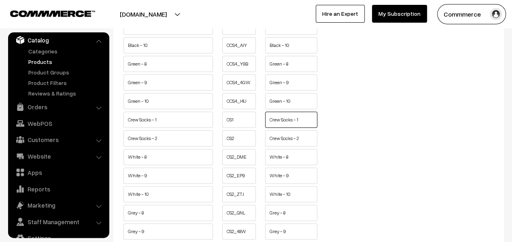
drag, startPoint x: 294, startPoint y: 144, endPoint x: 266, endPoint y: 144, distance: 27.9
click at [266, 128] on input "Crew Socks - 1" at bounding box center [291, 120] width 52 height 16
drag, startPoint x: 299, startPoint y: 140, endPoint x: 265, endPoint y: 142, distance: 34.0
click at [265, 128] on input "CREW SOCKS - 1" at bounding box center [291, 120] width 52 height 16
type input "CREW SOCKS - 1"
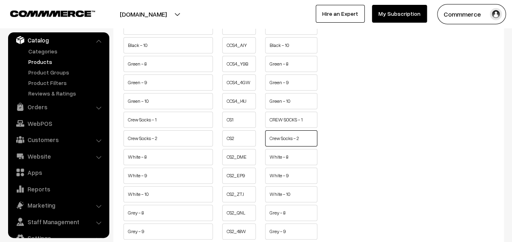
drag, startPoint x: 294, startPoint y: 161, endPoint x: 268, endPoint y: 161, distance: 25.9
click at [268, 146] on input "Crew Socks - 2" at bounding box center [291, 138] width 52 height 16
paste input "REW SOCKS"
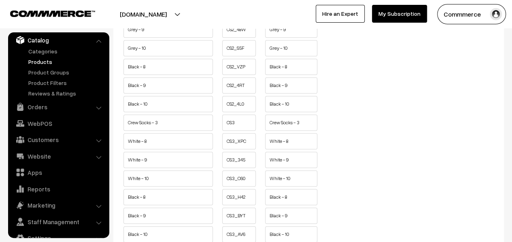
scroll to position [1779, 0]
type input "CREW SOCKS - 2"
drag, startPoint x: 294, startPoint y: 149, endPoint x: 252, endPoint y: 147, distance: 42.1
click at [252, 126] on ul "Crew Socks - 3 CS3" at bounding box center [308, 120] width 374 height 12
paste input "REW SOCKS"
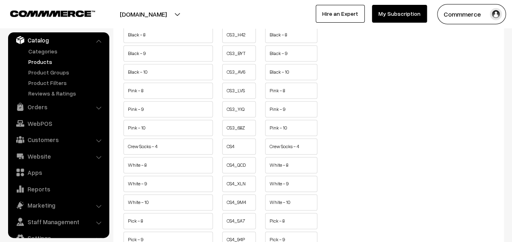
scroll to position [1982, 0]
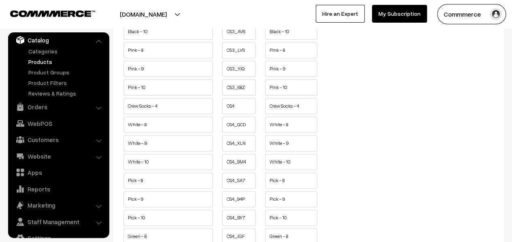
type input "CREW SOCKS- 3"
drag, startPoint x: 293, startPoint y: 135, endPoint x: 258, endPoint y: 134, distance: 34.8
click at [258, 110] on ul "Crew Socks - 4 CS4" at bounding box center [308, 104] width 374 height 12
paste input "REW SOCKS"
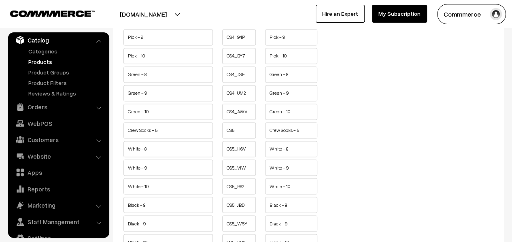
type input "CREW SOCKS - 4"
drag, startPoint x: 293, startPoint y: 161, endPoint x: 268, endPoint y: 161, distance: 25.5
click at [268, 138] on input "Crew Socks - 5" at bounding box center [291, 130] width 52 height 16
paste input "REW SOCKS"
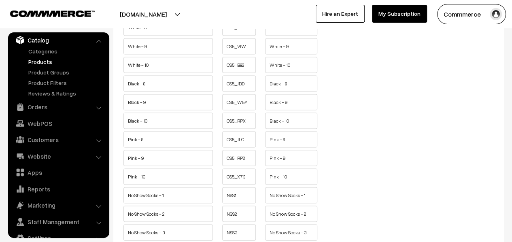
scroll to position [2346, 0]
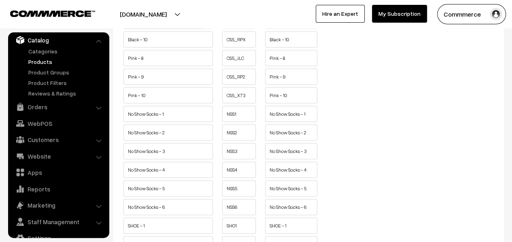
type input "CREW SOCKS - 5"
drag, startPoint x: 300, startPoint y: 148, endPoint x: 266, endPoint y: 149, distance: 34.4
click at [266, 122] on input "No Show Socks - 1" at bounding box center [291, 114] width 52 height 16
drag, startPoint x: 304, startPoint y: 148, endPoint x: 269, endPoint y: 151, distance: 35.0
click at [269, 122] on input "NO SHOW SOCKS - 1" at bounding box center [291, 114] width 52 height 16
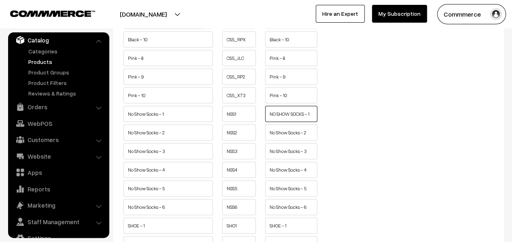
type input "NO SHOW SOCKS - 1"
drag, startPoint x: 300, startPoint y: 167, endPoint x: 269, endPoint y: 169, distance: 31.2
click at [269, 141] on input "No Show Socks - 2" at bounding box center [291, 133] width 52 height 16
paste input "O SHOW SOCKS"
type input "NO SHOW SOCKS - 2"
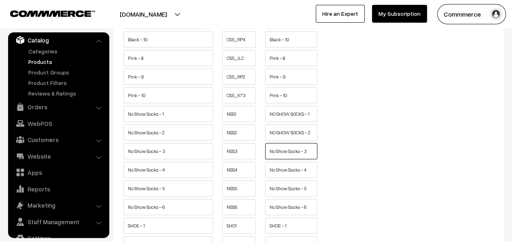
drag, startPoint x: 300, startPoint y: 184, endPoint x: 269, endPoint y: 185, distance: 32.0
click at [269, 159] on input "No Show Socks - 3" at bounding box center [291, 151] width 52 height 16
paste input "O SHOW SOCKS"
type input "NO SHOW SOCKS - 3"
drag, startPoint x: 300, startPoint y: 205, endPoint x: 260, endPoint y: 205, distance: 39.6
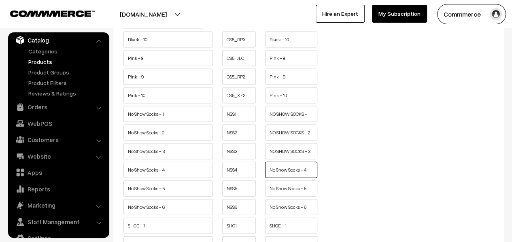
click at [260, 174] on ul "No Show Socks - 4 NSS4" at bounding box center [308, 168] width 374 height 12
paste input "O SHOW SOCKS"
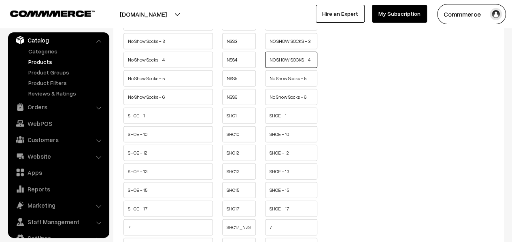
scroll to position [2467, 0]
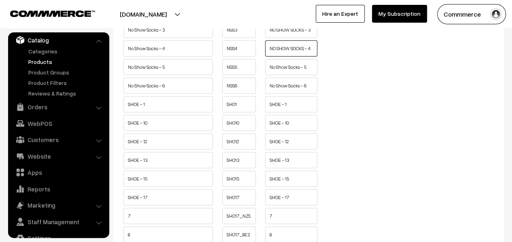
type input "NO SHOW SOCKS - 4"
drag, startPoint x: 300, startPoint y: 103, endPoint x: 269, endPoint y: 103, distance: 31.5
click at [269, 75] on input "No Show Socks - 5" at bounding box center [291, 67] width 52 height 16
paste input "O SHOW SOCKS"
type input "NO SHOW SOCKS - 5"
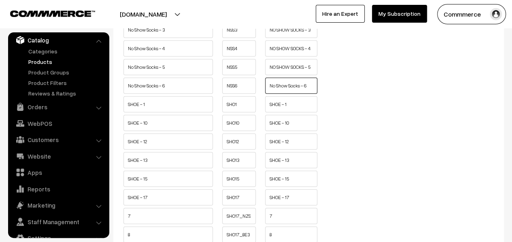
drag, startPoint x: 300, startPoint y: 121, endPoint x: 267, endPoint y: 122, distance: 34.0
click at [267, 94] on input "No Show Socks - 6" at bounding box center [291, 86] width 52 height 16
paste input "O SHOW SOCKS"
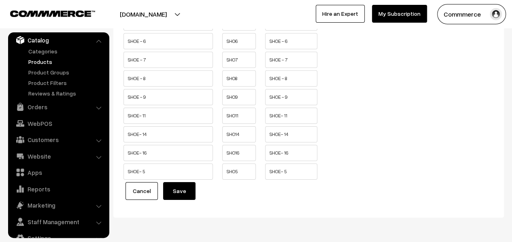
scroll to position [2831, 0]
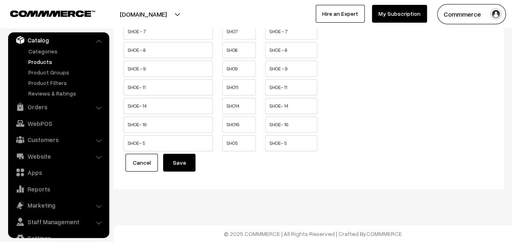
type input "NO SHOW SOCKS - 6"
click at [172, 171] on button "Save" at bounding box center [179, 163] width 32 height 18
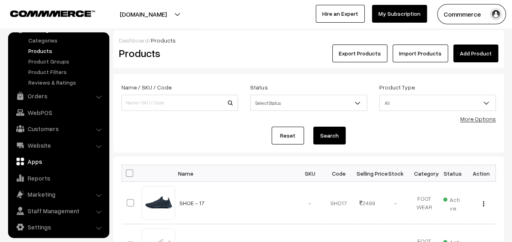
scroll to position [37, 0]
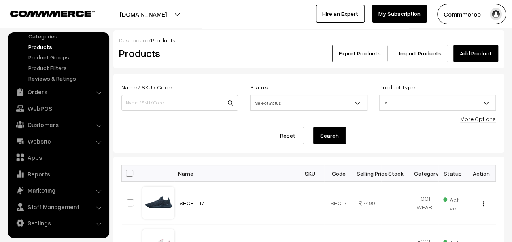
click at [60, 220] on link "Settings" at bounding box center [58, 223] width 96 height 15
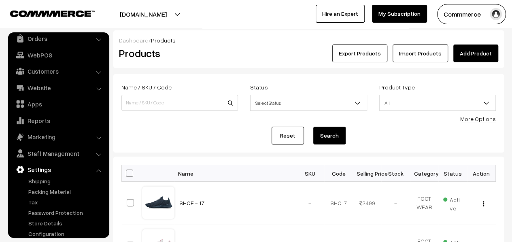
scroll to position [48, 0]
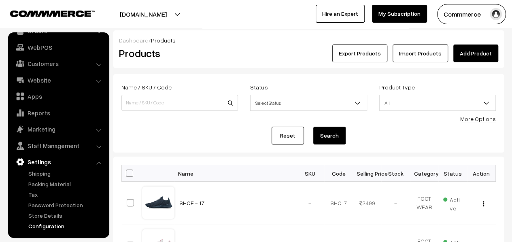
click at [51, 227] on link "Configuration" at bounding box center [66, 226] width 80 height 8
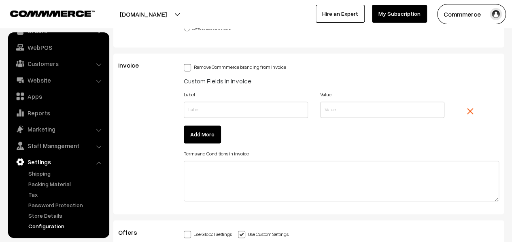
scroll to position [2247, 0]
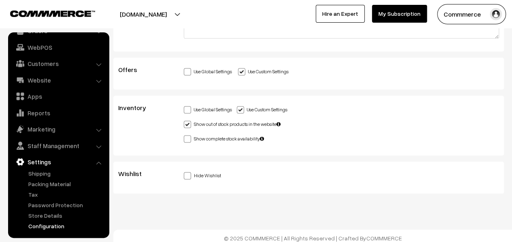
drag, startPoint x: 189, startPoint y: 172, endPoint x: 198, endPoint y: 165, distance: 10.7
click at [189, 172] on span at bounding box center [187, 175] width 7 height 7
click at [189, 172] on input "Hide Wishlist" at bounding box center [186, 173] width 5 height 5
checkbox input "true"
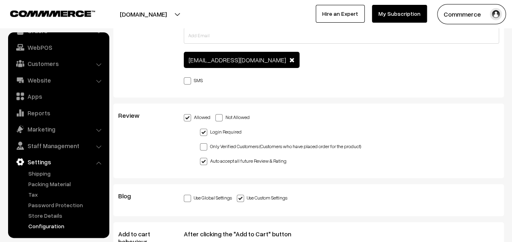
scroll to position [0, 0]
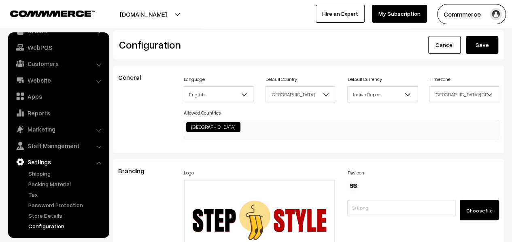
click at [479, 47] on button "Save" at bounding box center [481, 45] width 32 height 18
click at [41, 80] on link "Website" at bounding box center [58, 80] width 96 height 15
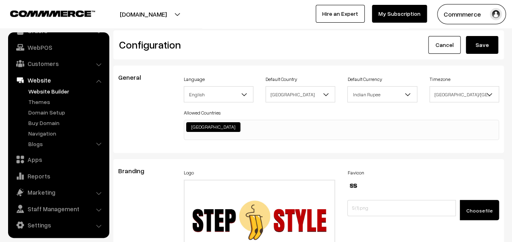
click at [42, 87] on link "Website Builder" at bounding box center [66, 91] width 80 height 8
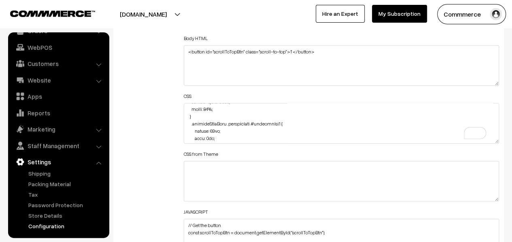
scroll to position [153, 0]
drag, startPoint x: 205, startPoint y: 135, endPoint x: 212, endPoint y: 142, distance: 9.7
click at [205, 135] on textarea "To enrich screen reader interactions, please activate Accessibility in Grammarl…" at bounding box center [341, 123] width 315 height 40
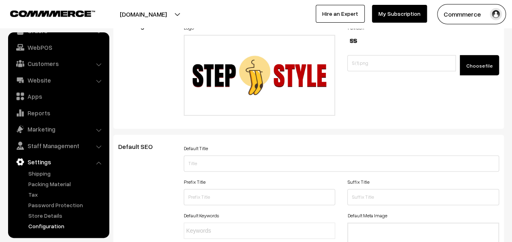
scroll to position [0, 0]
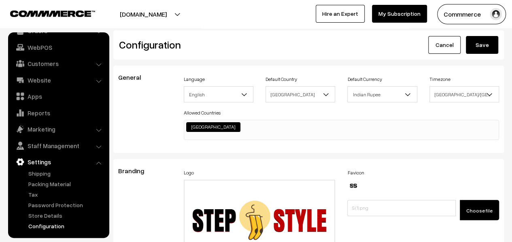
type textarea ".cart-box-container #cartBtn { color: #fff; } .cartTotalBox #cartSubtotal { col…"
click at [486, 38] on button "Save" at bounding box center [481, 45] width 32 height 18
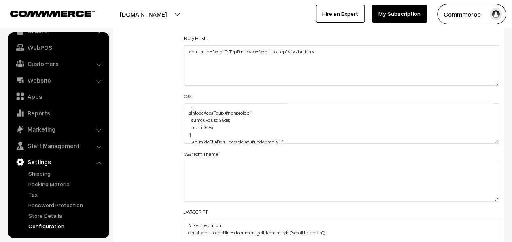
scroll to position [153, 0]
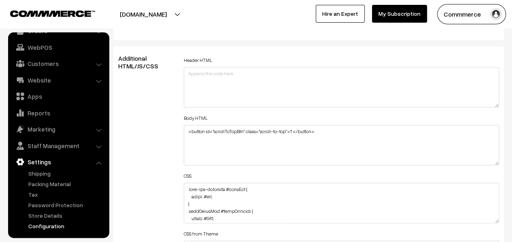
scroll to position [849, 0]
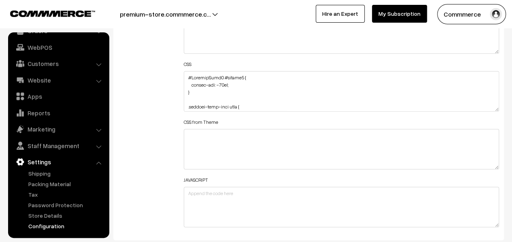
scroll to position [971, 0]
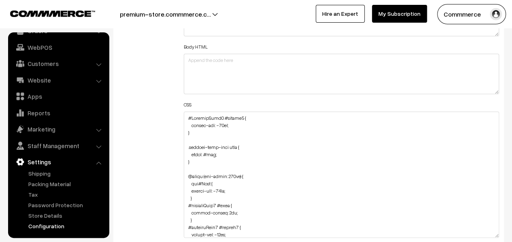
drag, startPoint x: 496, startPoint y: 148, endPoint x: 488, endPoint y: 242, distance: 93.8
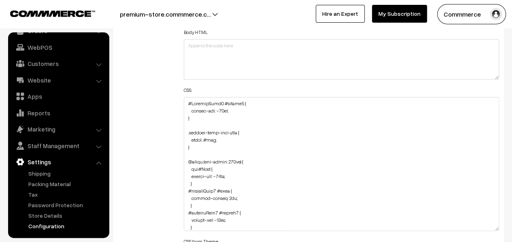
scroll to position [40, 0]
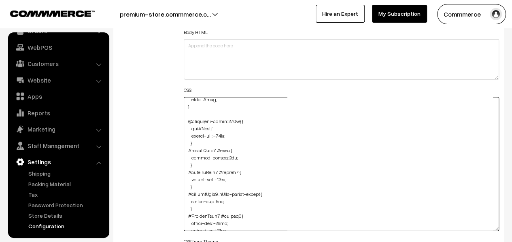
click at [216, 140] on textarea at bounding box center [341, 164] width 315 height 134
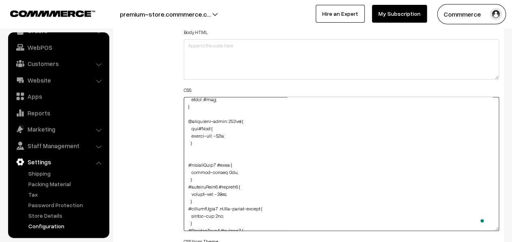
paste textarea "#heading #heading { margin: 20px; }"
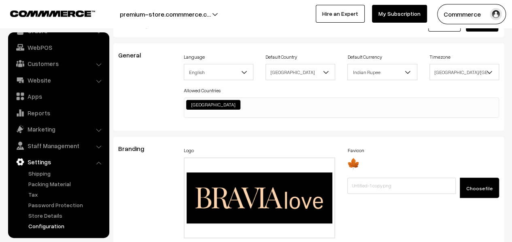
scroll to position [0, 0]
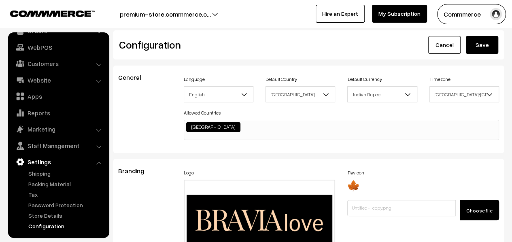
type textarea "#ProductType5 #button2 { margin-top: -35px; } .product-info-wrap span { color: …"
click at [484, 47] on button "Save" at bounding box center [481, 45] width 32 height 18
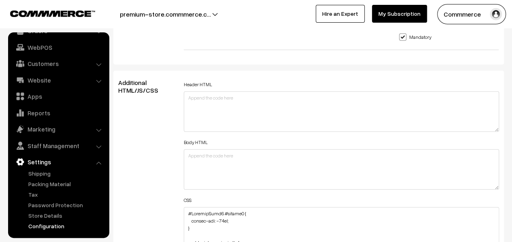
scroll to position [971, 0]
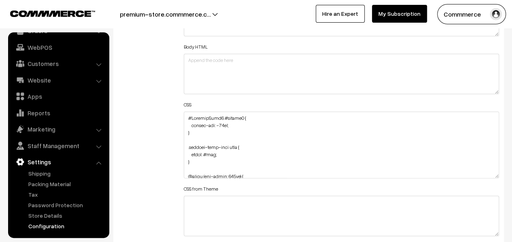
drag, startPoint x: 497, startPoint y: 148, endPoint x: 483, endPoint y: 204, distance: 58.1
click at [483, 178] on textarea at bounding box center [341, 145] width 315 height 67
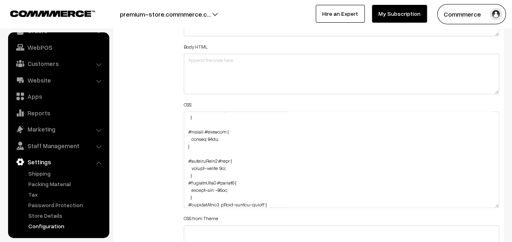
scroll to position [40, 0]
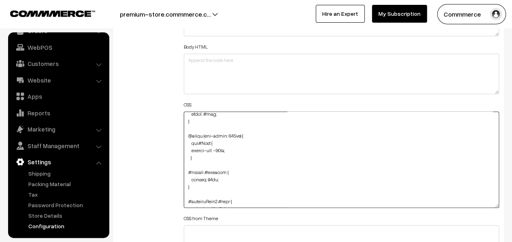
click at [207, 176] on textarea at bounding box center [341, 160] width 315 height 96
click at [209, 178] on textarea at bounding box center [341, 160] width 315 height 96
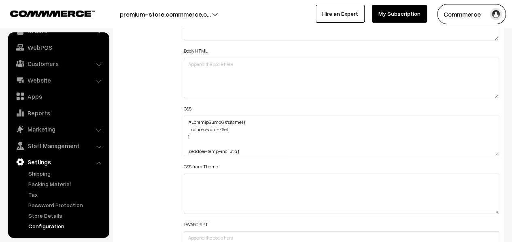
scroll to position [1011, 0]
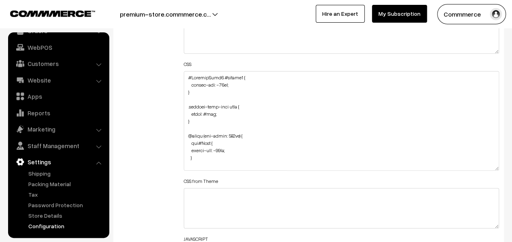
drag, startPoint x: 496, startPoint y: 106, endPoint x: 486, endPoint y: 165, distance: 59.8
click at [486, 165] on textarea at bounding box center [341, 120] width 315 height 99
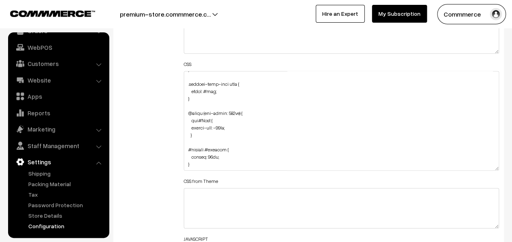
scroll to position [40, 0]
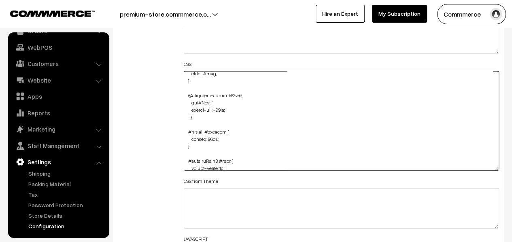
click at [210, 136] on textarea at bounding box center [341, 120] width 315 height 99
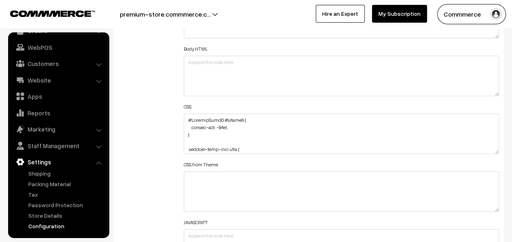
scroll to position [1011, 0]
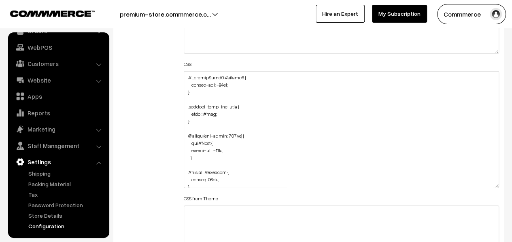
drag, startPoint x: 496, startPoint y: 108, endPoint x: 496, endPoint y: 184, distance: 76.4
click at [496, 184] on textarea at bounding box center [341, 129] width 315 height 117
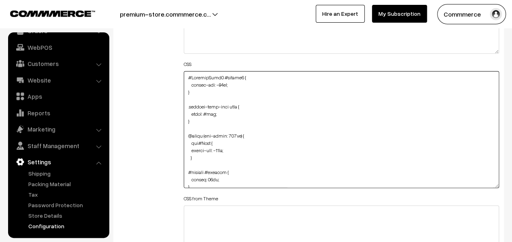
click at [211, 179] on textarea at bounding box center [341, 129] width 315 height 117
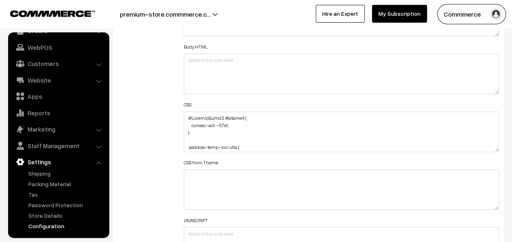
scroll to position [1011, 0]
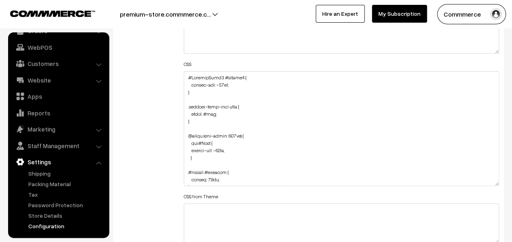
drag, startPoint x: 497, startPoint y: 107, endPoint x: 487, endPoint y: 182, distance: 75.2
click at [487, 182] on textarea at bounding box center [341, 128] width 315 height 115
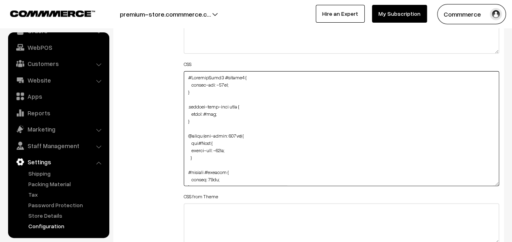
click at [212, 177] on textarea at bounding box center [341, 128] width 315 height 115
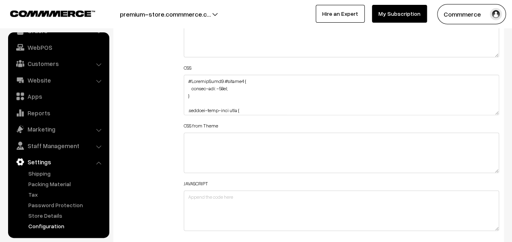
scroll to position [1011, 0]
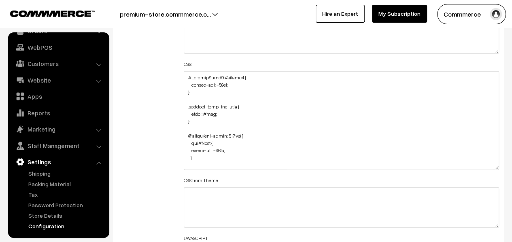
drag, startPoint x: 495, startPoint y: 108, endPoint x: 493, endPoint y: 166, distance: 58.7
click at [493, 166] on textarea at bounding box center [341, 120] width 315 height 99
drag, startPoint x: 496, startPoint y: 107, endPoint x: 491, endPoint y: 182, distance: 75.0
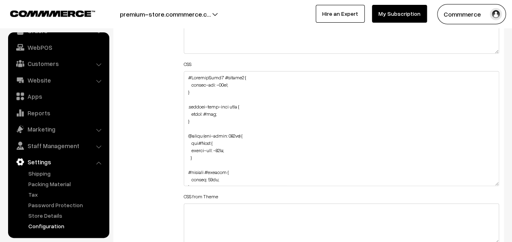
click at [491, 182] on textarea at bounding box center [341, 128] width 315 height 115
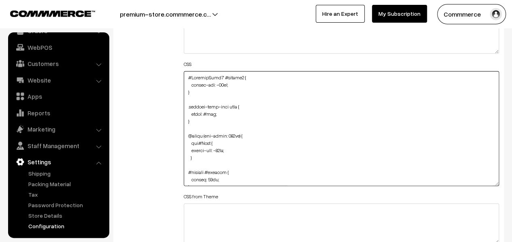
click at [211, 176] on textarea at bounding box center [341, 128] width 315 height 115
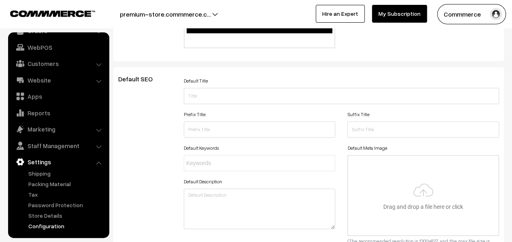
scroll to position [0, 0]
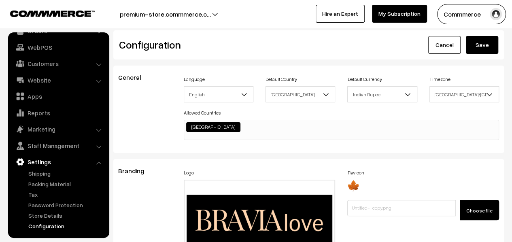
type textarea "#ProductType5 #button2 { margin-top: -35px; } .product-info-wrap span { color: …"
click at [476, 45] on button "Save" at bounding box center [481, 45] width 32 height 18
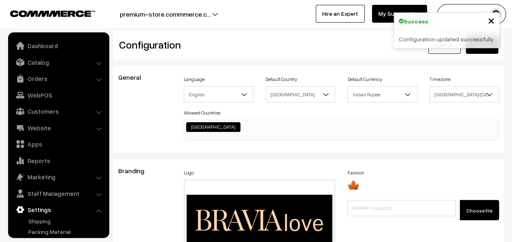
scroll to position [651, 0]
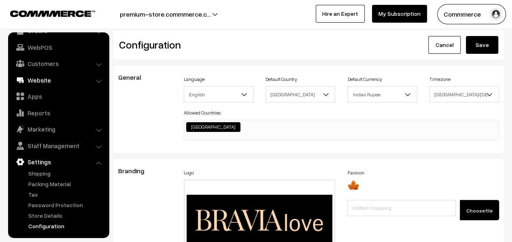
click at [37, 77] on link "Website" at bounding box center [58, 80] width 96 height 15
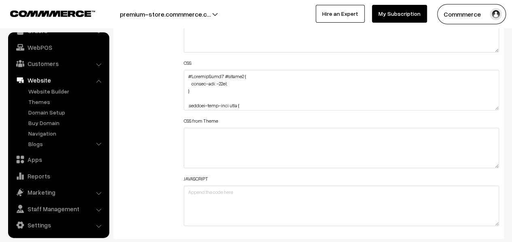
scroll to position [971, 0]
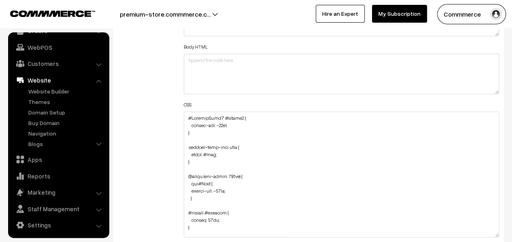
drag, startPoint x: 497, startPoint y: 148, endPoint x: 488, endPoint y: 233, distance: 85.8
click at [488, 233] on textarea at bounding box center [341, 175] width 315 height 126
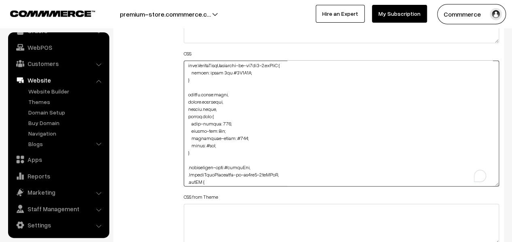
scroll to position [1589, 0]
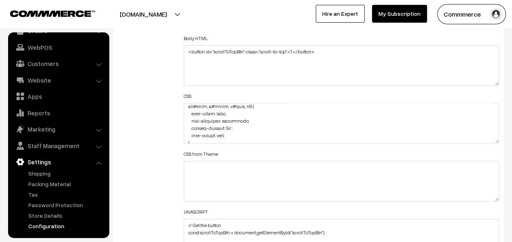
scroll to position [1988, 0]
click at [493, 141] on textarea at bounding box center [341, 123] width 315 height 40
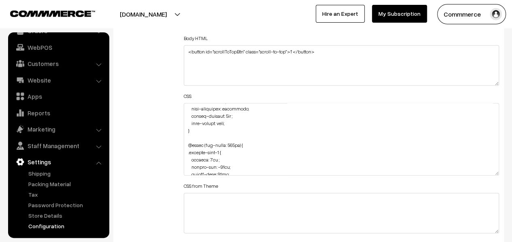
drag, startPoint x: 495, startPoint y: 139, endPoint x: 486, endPoint y: 221, distance: 82.6
click at [486, 176] on textarea at bounding box center [341, 139] width 315 height 72
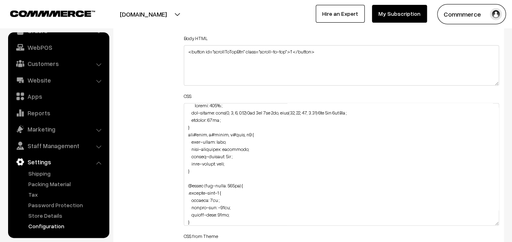
scroll to position [2442, 0]
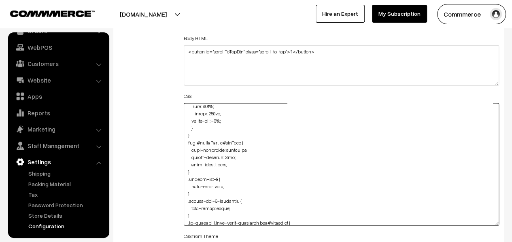
click at [236, 169] on textarea at bounding box center [341, 164] width 315 height 123
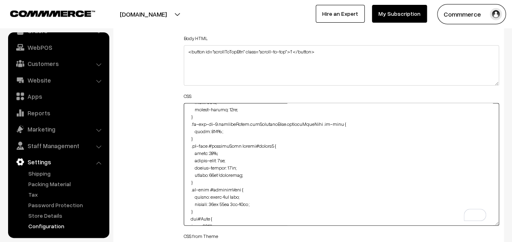
scroll to position [2361, 0]
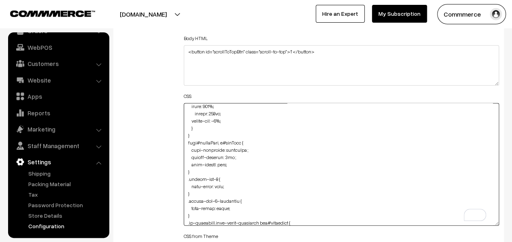
click at [224, 162] on textarea "To enrich screen reader interactions, please activate Accessibility in Grammarl…" at bounding box center [341, 164] width 315 height 123
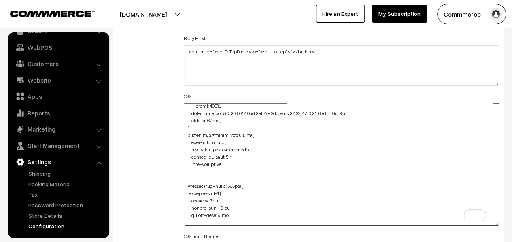
click at [224, 163] on textarea "To enrich screen reader interactions, please activate Accessibility in Grammarl…" at bounding box center [341, 164] width 315 height 123
drag, startPoint x: 226, startPoint y: 163, endPoint x: 217, endPoint y: 164, distance: 9.8
click at [217, 164] on textarea "To enrich screen reader interactions, please activate Accessibility in Grammarl…" at bounding box center [341, 164] width 315 height 123
drag, startPoint x: 215, startPoint y: 163, endPoint x: 231, endPoint y: 164, distance: 16.2
click at [231, 164] on textarea "To enrich screen reader interactions, please activate Accessibility in Grammarl…" at bounding box center [341, 164] width 315 height 123
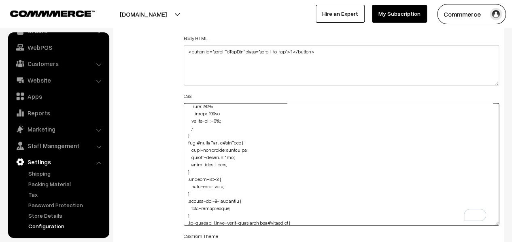
click at [222, 163] on textarea "To enrich screen reader interactions, please activate Accessibility in Grammarl…" at bounding box center [341, 164] width 315 height 123
drag, startPoint x: 216, startPoint y: 163, endPoint x: 226, endPoint y: 163, distance: 10.5
click at [226, 163] on textarea "To enrich screen reader interactions, please activate Accessibility in Grammarl…" at bounding box center [341, 164] width 315 height 123
paste textarea "poppins"
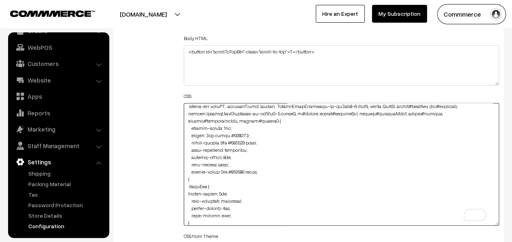
drag, startPoint x: 216, startPoint y: 164, endPoint x: 225, endPoint y: 164, distance: 9.3
click at [225, 164] on textarea "To enrich screen reader interactions, please activate Accessibility in Grammarl…" at bounding box center [341, 164] width 315 height 123
paste textarea "poppins"
drag, startPoint x: 216, startPoint y: 212, endPoint x: 225, endPoint y: 213, distance: 8.9
click at [225, 213] on textarea "To enrich screen reader interactions, please activate Accessibility in Grammarl…" at bounding box center [341, 164] width 315 height 123
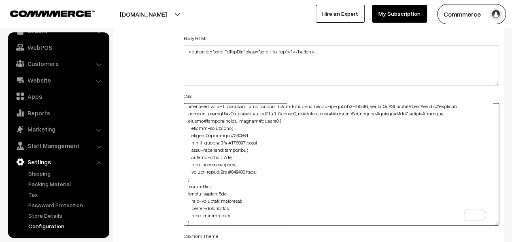
paste textarea "poppins"
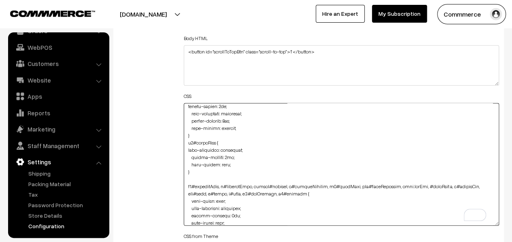
drag, startPoint x: 215, startPoint y: 163, endPoint x: 226, endPoint y: 165, distance: 10.6
click at [226, 165] on textarea "To enrich screen reader interactions, please activate Accessibility in Grammarl…" at bounding box center [341, 164] width 315 height 123
paste textarea "poppins"
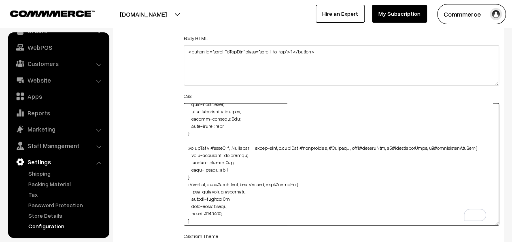
drag, startPoint x: 216, startPoint y: 221, endPoint x: 227, endPoint y: 124, distance: 97.7
click at [227, 124] on textarea "To enrich screen reader interactions, please activate Accessibility in Grammarl…" at bounding box center [341, 164] width 315 height 123
click at [226, 123] on textarea "To enrich screen reader interactions, please activate Accessibility in Grammarl…" at bounding box center [341, 164] width 315 height 123
paste textarea "poppins"
click at [226, 167] on textarea "To enrich screen reader interactions, please activate Accessibility in Grammarl…" at bounding box center [341, 164] width 315 height 123
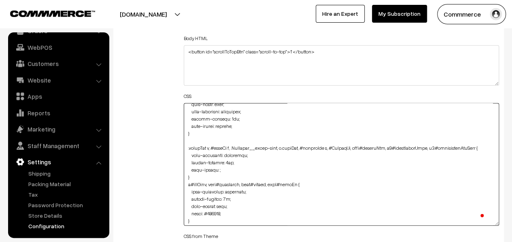
paste textarea "poppins"
click at [224, 205] on textarea "To enrich screen reader interactions, please activate Accessibility in Grammarl…" at bounding box center [341, 164] width 315 height 123
click at [225, 205] on textarea "To enrich screen reader interactions, please activate Accessibility in Grammarl…" at bounding box center [341, 164] width 315 height 123
paste textarea "poppins"
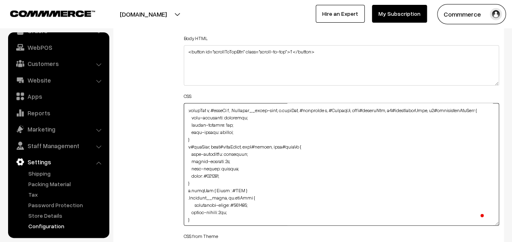
type textarea ".cart-box-container #cartBtn { color: #fff; } .cartTotalBox #cartSubtotal { col…"
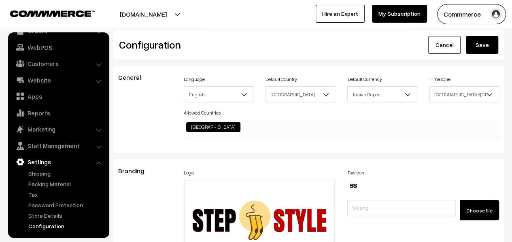
click at [487, 41] on button "Save" at bounding box center [481, 45] width 32 height 18
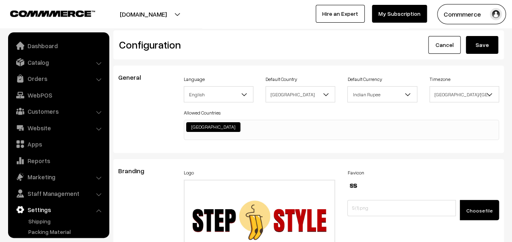
scroll to position [651, 0]
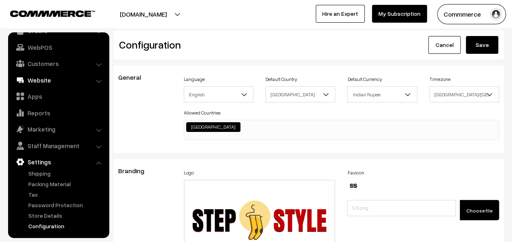
click at [42, 81] on link "Website" at bounding box center [58, 80] width 96 height 15
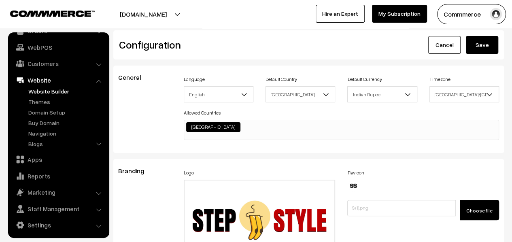
click at [44, 88] on link "Website Builder" at bounding box center [66, 91] width 80 height 8
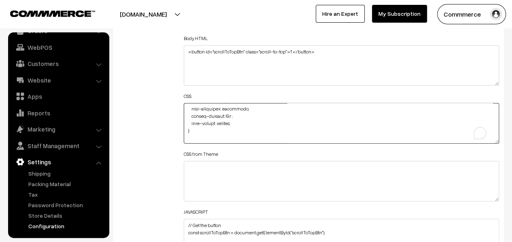
scroll to position [1988, 0]
drag, startPoint x: 237, startPoint y: 121, endPoint x: 190, endPoint y: 118, distance: 47.0
click at [190, 118] on textarea "To enrich screen reader interactions, please activate Accessibility in Grammarl…" at bounding box center [341, 123] width 315 height 40
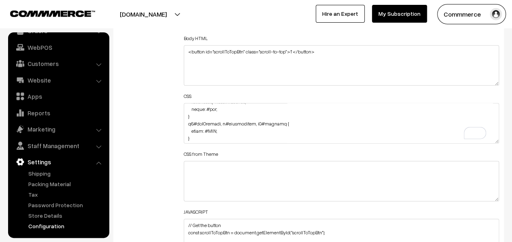
scroll to position [1325, 0]
click at [226, 130] on textarea "To enrich screen reader interactions, please activate Accessibility in Grammarl…" at bounding box center [341, 123] width 315 height 40
paste textarea "font-family: poppins;"
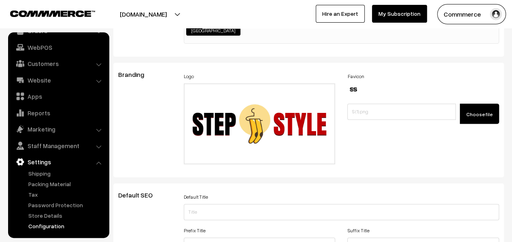
scroll to position [0, 0]
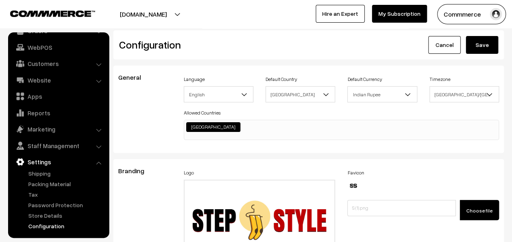
type textarea ".cart-box-container #cartBtn { color: #fff; } .cartTotalBox #cartSubtotal { col…"
click at [494, 42] on button "Save" at bounding box center [481, 45] width 32 height 18
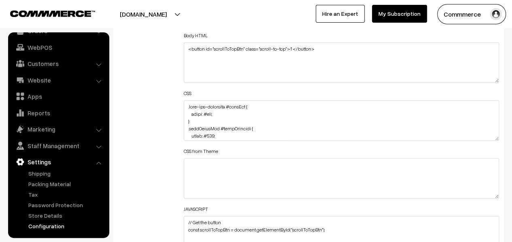
scroll to position [1011, 0]
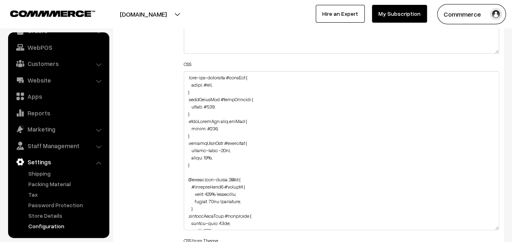
drag, startPoint x: 497, startPoint y: 108, endPoint x: 485, endPoint y: 227, distance: 119.5
click at [485, 227] on textarea at bounding box center [341, 150] width 315 height 159
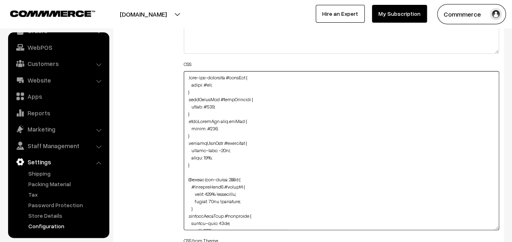
click at [203, 165] on textarea at bounding box center [341, 150] width 315 height 159
paste textarea "transition"
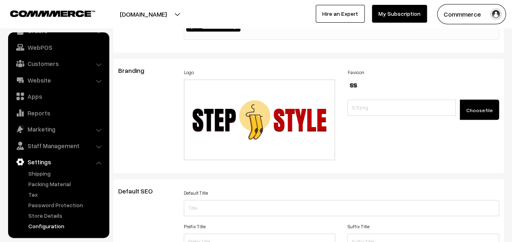
scroll to position [0, 0]
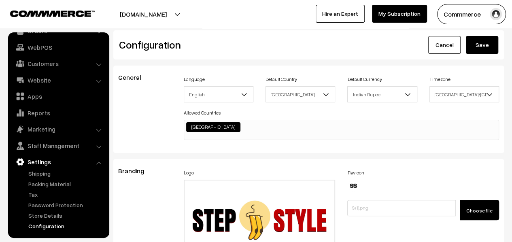
type textarea ".cart-box-container #cartBtn { color: #fff; } .cartTotalBox #cartSubtotal { col…"
click at [474, 48] on button "Save" at bounding box center [481, 45] width 32 height 18
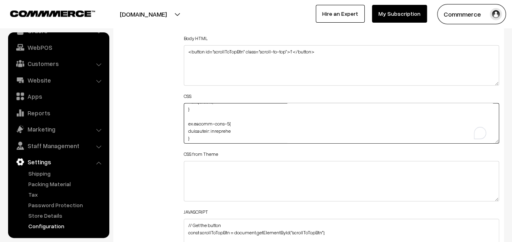
scroll to position [88, 0]
drag, startPoint x: 200, startPoint y: 135, endPoint x: 185, endPoint y: 124, distance: 18.6
click at [185, 124] on textarea "To enrich screen reader interactions, please activate Accessibility in Grammarl…" at bounding box center [341, 123] width 315 height 40
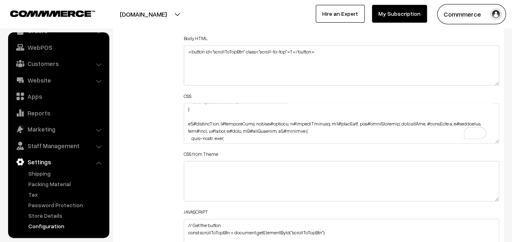
scroll to position [0, 0]
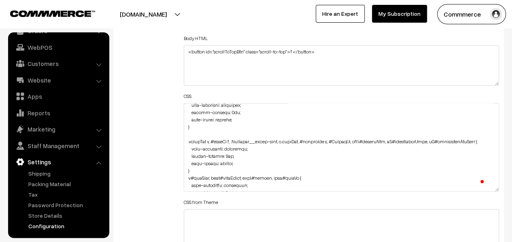
drag, startPoint x: 494, startPoint y: 139, endPoint x: 487, endPoint y: 187, distance: 49.0
click at [487, 187] on textarea "To enrich screen reader interactions, please activate Accessibility in Grammarl…" at bounding box center [341, 147] width 315 height 89
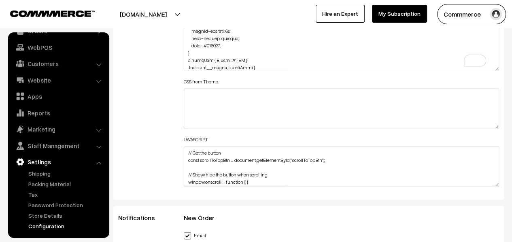
scroll to position [1042, 0]
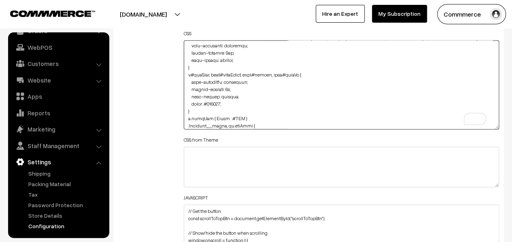
click at [245, 78] on textarea "To enrich screen reader interactions, please activate Accessibility in Grammarl…" at bounding box center [341, 84] width 315 height 89
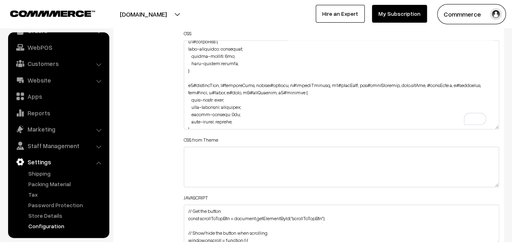
scroll to position [2859, 0]
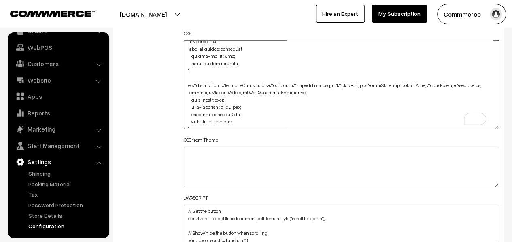
click at [245, 106] on textarea "To enrich screen reader interactions, please activate Accessibility in Grammarl…" at bounding box center [341, 84] width 315 height 89
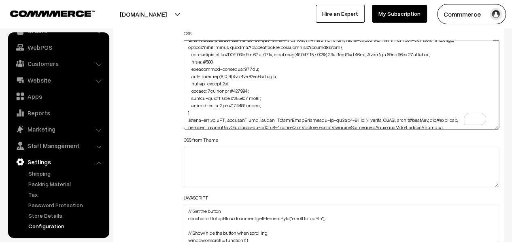
scroll to position [2593, 0]
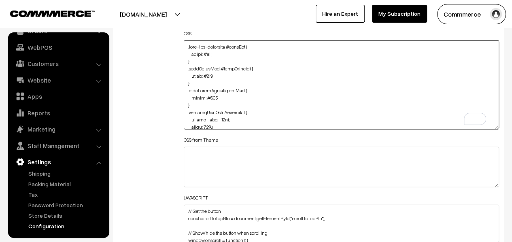
click at [186, 42] on textarea "To enrich screen reader interactions, please activate Accessibility in Grammarl…" at bounding box center [341, 84] width 315 height 89
paste textarea "a#footerNav { text-transform: uppercase !important; }"
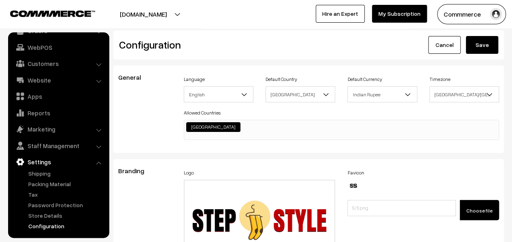
type textarea "a#footerNav { text-transform: uppercase !important; } .cart-box-container #cart…"
click at [476, 37] on button "Save" at bounding box center [481, 45] width 32 height 18
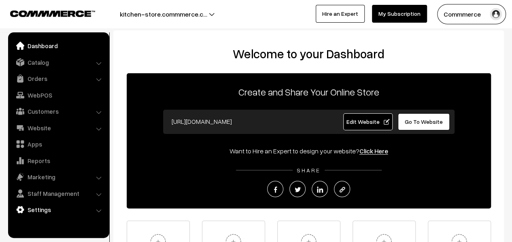
drag, startPoint x: 0, startPoint y: 0, endPoint x: 50, endPoint y: 209, distance: 215.4
click at [50, 209] on link "Settings" at bounding box center [58, 209] width 96 height 15
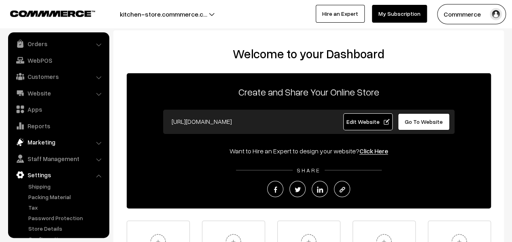
scroll to position [48, 0]
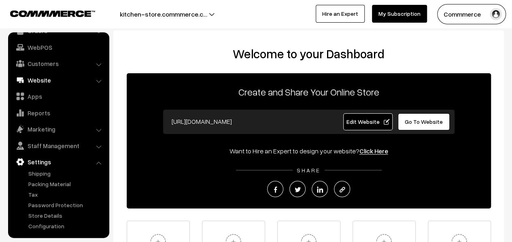
click at [45, 76] on link "Website" at bounding box center [58, 80] width 96 height 15
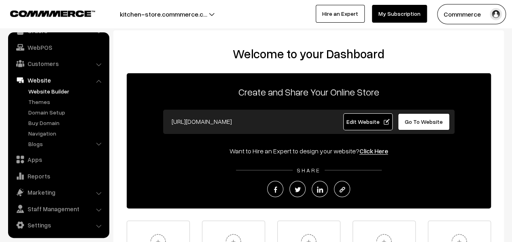
click at [53, 92] on link "Website Builder" at bounding box center [66, 91] width 80 height 8
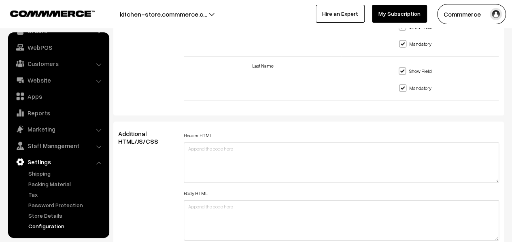
scroll to position [890, 0]
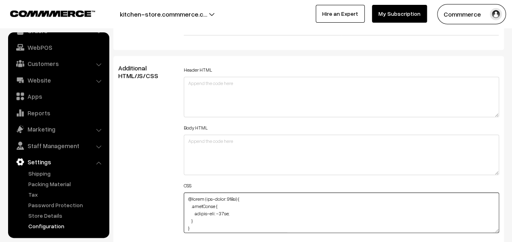
click at [188, 197] on textarea at bounding box center [341, 212] width 315 height 40
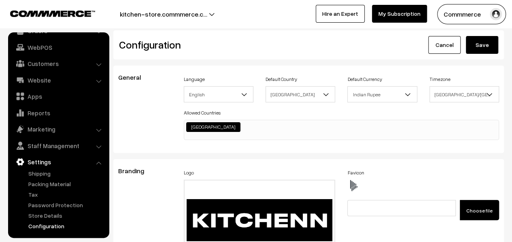
click at [484, 49] on button "Save" at bounding box center [481, 45] width 32 height 18
click at [480, 45] on button "Save" at bounding box center [481, 45] width 32 height 18
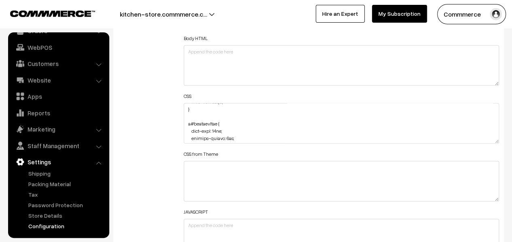
scroll to position [325, 0]
click at [240, 106] on textarea at bounding box center [341, 123] width 315 height 40
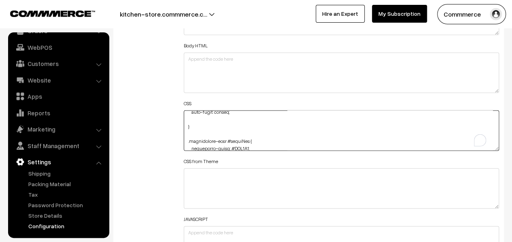
scroll to position [330, 0]
paste textarea "margin-top: 10px;"
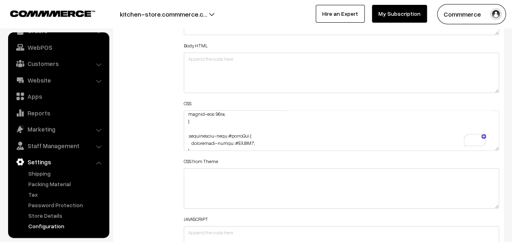
scroll to position [1274, 0]
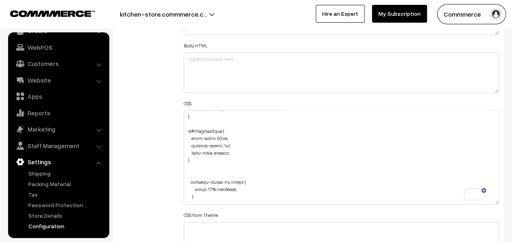
drag, startPoint x: 496, startPoint y: 146, endPoint x: 491, endPoint y: 203, distance: 57.3
click at [491, 203] on textarea "To enrich screen reader interactions, please activate Accessibility in Grammarl…" at bounding box center [341, 157] width 315 height 94
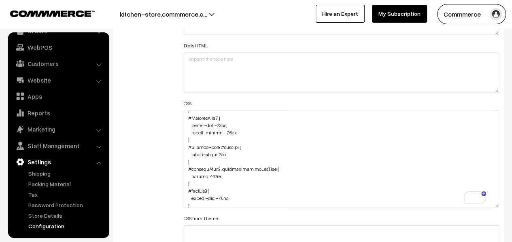
scroll to position [1089, 0]
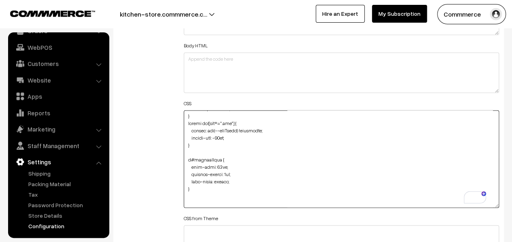
click at [238, 179] on textarea "To enrich screen reader interactions, please activate Accessibility in Grammarl…" at bounding box center [341, 158] width 315 height 97
paste textarea "margin-top: 10px;"
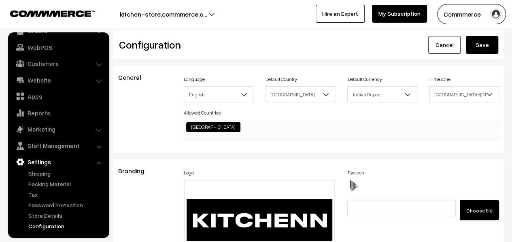
type textarea "div#footer-section { margin-top: -110px; } @media (max-width: 767px) { .cartCou…"
click at [486, 42] on button "Save" at bounding box center [481, 45] width 32 height 18
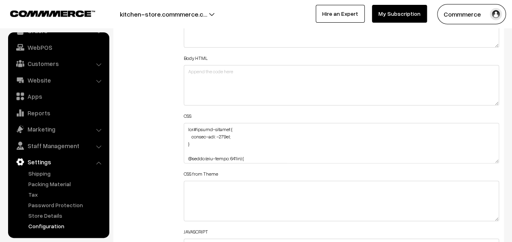
scroll to position [971, 0]
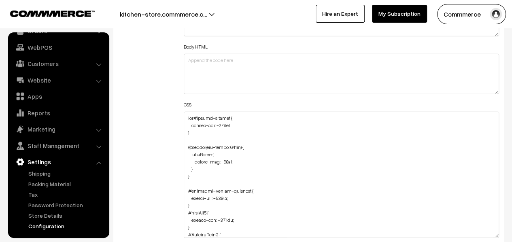
drag, startPoint x: 495, startPoint y: 147, endPoint x: 495, endPoint y: 235, distance: 87.8
click at [495, 235] on textarea at bounding box center [341, 175] width 315 height 126
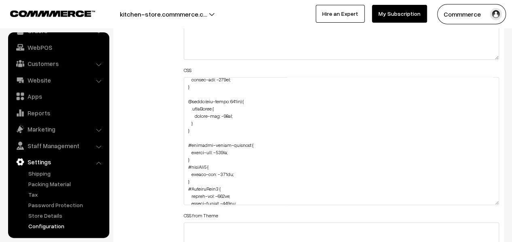
scroll to position [0, 0]
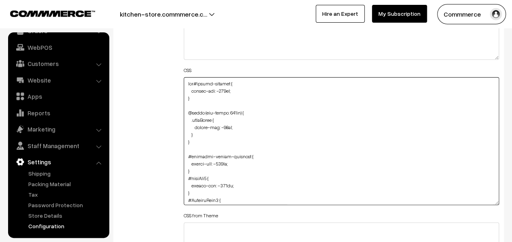
click at [202, 97] on textarea at bounding box center [341, 141] width 315 height 128
drag, startPoint x: 203, startPoint y: 95, endPoint x: 185, endPoint y: 83, distance: 21.7
click at [185, 83] on textarea "To enrich screen reader interactions, please activate Accessibility in Grammarl…" at bounding box center [341, 141] width 315 height 128
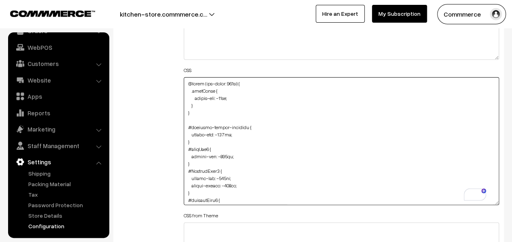
click at [207, 118] on textarea "To enrich screen reader interactions, please activate Accessibility in Grammarl…" at bounding box center [341, 141] width 315 height 128
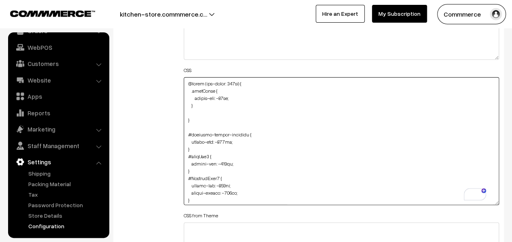
paste textarea "div#footer-section { margin-top: -110px; }"
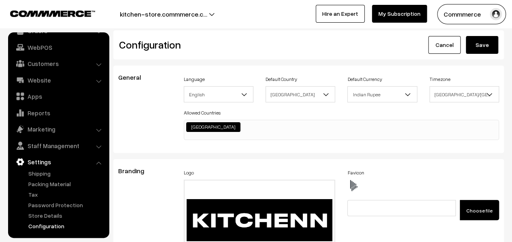
type textarea "@media (max-width: 767px) { .cartCount { margin-top: -18px; } div#footer-sectio…"
click at [480, 47] on button "Save" at bounding box center [481, 45] width 32 height 18
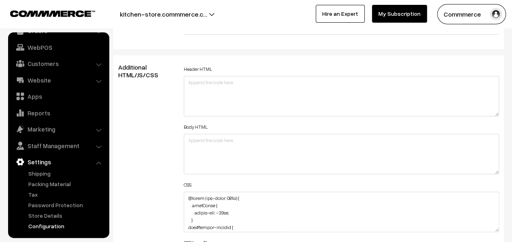
scroll to position [930, 0]
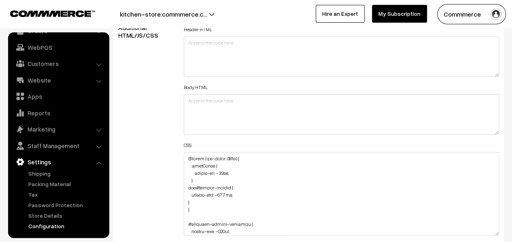
drag, startPoint x: 493, startPoint y: 189, endPoint x: 491, endPoint y: 232, distance: 43.3
click at [491, 232] on textarea at bounding box center [341, 194] width 315 height 84
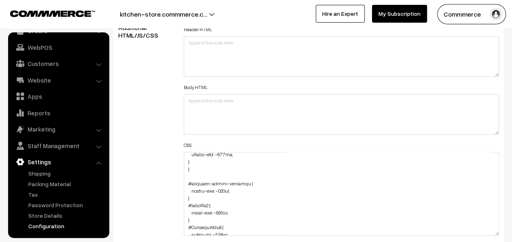
scroll to position [0, 0]
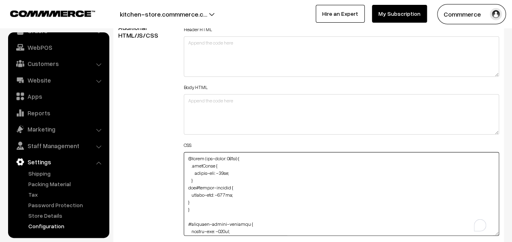
drag, startPoint x: 188, startPoint y: 157, endPoint x: 244, endPoint y: 157, distance: 55.4
click at [244, 157] on textarea "To enrich screen reader interactions, please activate Accessibility in Grammarl…" at bounding box center [341, 194] width 315 height 84
click at [231, 157] on textarea "To enrich screen reader interactions, please activate Accessibility in Grammarl…" at bounding box center [341, 194] width 315 height 84
drag, startPoint x: 188, startPoint y: 155, endPoint x: 243, endPoint y: 155, distance: 55.0
click at [243, 155] on textarea "To enrich screen reader interactions, please activate Accessibility in Grammarl…" at bounding box center [341, 194] width 315 height 84
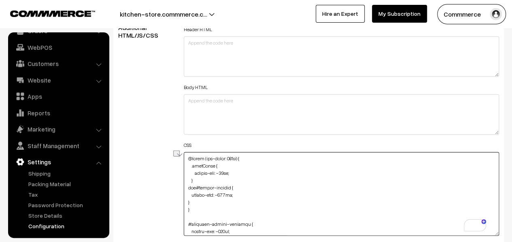
click at [188, 156] on textarea "To enrich screen reader interactions, please activate Accessibility in Grammarl…" at bounding box center [341, 194] width 315 height 84
paste textarea "@media (max-width: 767px)"
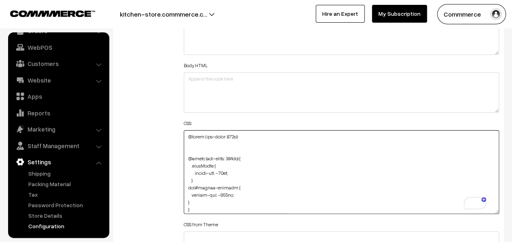
click at [249, 137] on textarea "To enrich screen reader interactions, please activate Accessibility in Grammarl…" at bounding box center [341, 172] width 315 height 84
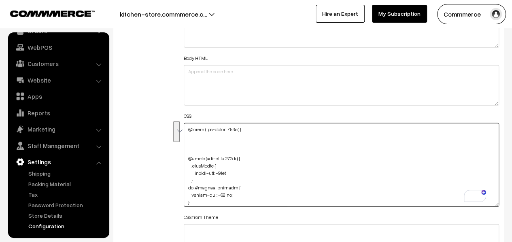
drag, startPoint x: 192, startPoint y: 201, endPoint x: 188, endPoint y: 188, distance: 13.4
click at [188, 188] on textarea "To enrich screen reader interactions, please activate Accessibility in Grammarl…" at bounding box center [341, 165] width 315 height 84
click at [209, 138] on textarea "To enrich screen reader interactions, please activate Accessibility in Grammarl…" at bounding box center [341, 165] width 315 height 84
paste textarea "div#footer-section { margin-top: -110px; }"
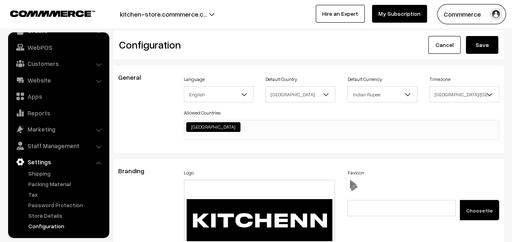
type textarea "@media (max-width: 767px) { div#footer-section { margin-top: -110px; } } @media…"
click at [473, 48] on button "Save" at bounding box center [481, 45] width 32 height 18
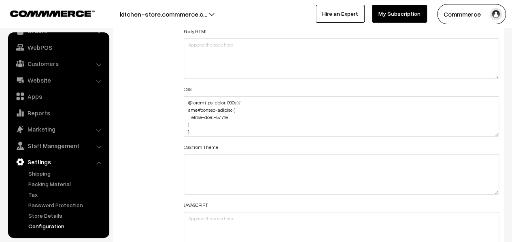
scroll to position [971, 0]
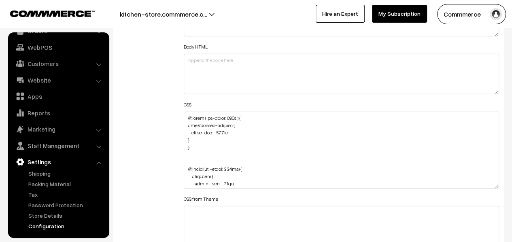
drag, startPoint x: 497, startPoint y: 148, endPoint x: 487, endPoint y: 187, distance: 40.1
click at [487, 187] on textarea at bounding box center [341, 150] width 315 height 77
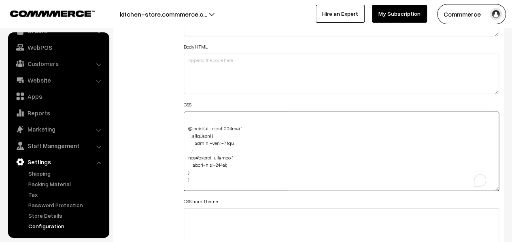
scroll to position [40, 0]
drag, startPoint x: 235, startPoint y: 162, endPoint x: 189, endPoint y: 154, distance: 46.8
click at [189, 154] on textarea "To enrich screen reader interactions, please activate Accessibility in Grammarl…" at bounding box center [341, 151] width 315 height 79
drag, startPoint x: 192, startPoint y: 169, endPoint x: 188, endPoint y: 156, distance: 14.1
click at [188, 156] on textarea "To enrich screen reader interactions, please activate Accessibility in Grammarl…" at bounding box center [341, 151] width 315 height 79
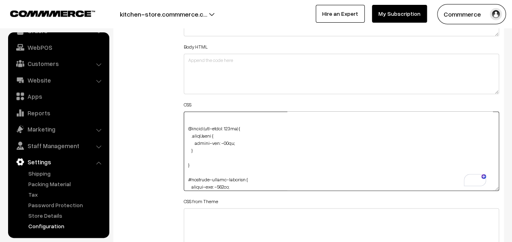
click at [197, 158] on textarea "To enrich screen reader interactions, please activate Accessibility in Grammarl…" at bounding box center [341, 151] width 315 height 79
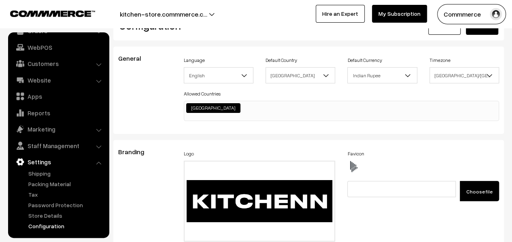
scroll to position [0, 0]
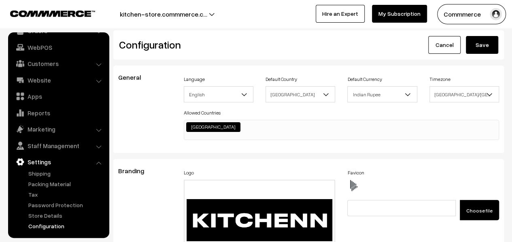
type textarea "@media (max-width: 767px) { div#footer-section { margin-top: -110px; } } @media…"
click at [478, 41] on button "Save" at bounding box center [481, 45] width 32 height 18
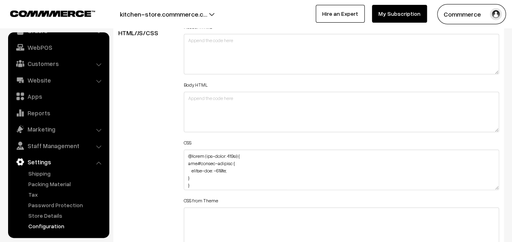
scroll to position [971, 0]
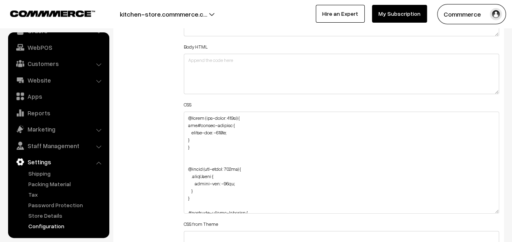
drag, startPoint x: 497, startPoint y: 149, endPoint x: 490, endPoint y: 216, distance: 67.9
click at [490, 214] on textarea at bounding box center [341, 163] width 315 height 102
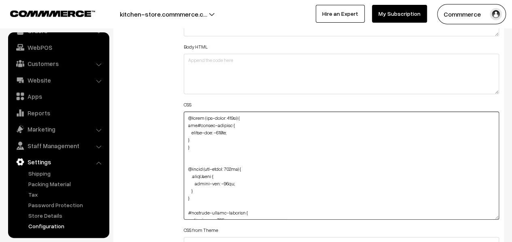
click at [219, 138] on textarea at bounding box center [341, 166] width 315 height 108
paste textarea "div#footer-section { margin-top: -110px; }"
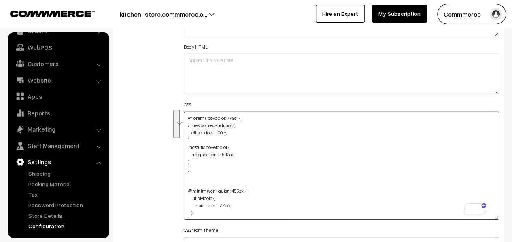
drag, startPoint x: 205, startPoint y: 161, endPoint x: 187, endPoint y: 136, distance: 31.5
click at [187, 136] on textarea "To enrich screen reader interactions, please activate Accessibility in Grammarl…" at bounding box center [341, 166] width 315 height 108
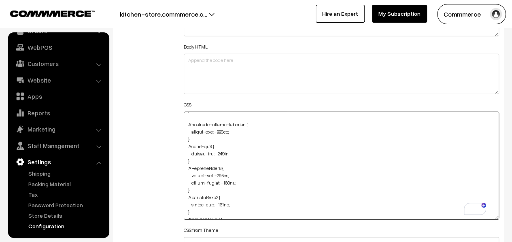
scroll to position [0, 0]
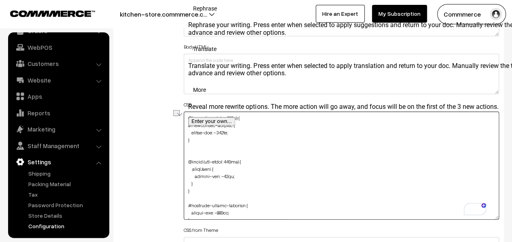
drag, startPoint x: 229, startPoint y: 131, endPoint x: 186, endPoint y: 131, distance: 43.3
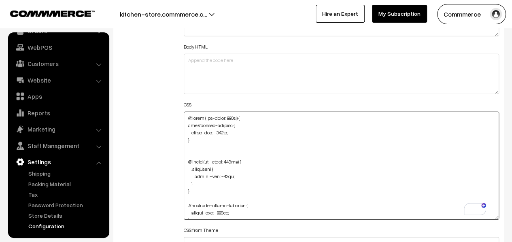
click at [197, 137] on textarea "To enrich screen reader interactions, please activate Accessibility in Grammarl…" at bounding box center [341, 166] width 315 height 108
click at [216, 118] on textarea "To enrich screen reader interactions, please activate Accessibility in Grammarl…" at bounding box center [341, 166] width 315 height 108
type textarea "@media (min-width: 767px) { div#footer-section { margin-top: -110px; } @media (…"
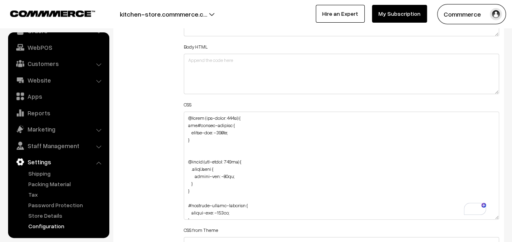
click at [290, 99] on div "CSS" at bounding box center [341, 159] width 315 height 121
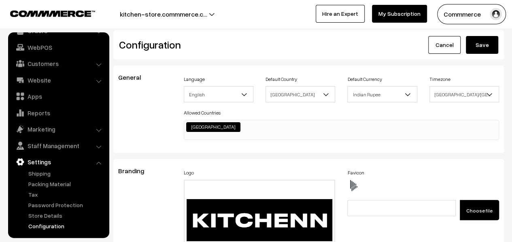
click at [480, 46] on button "Save" at bounding box center [481, 45] width 32 height 18
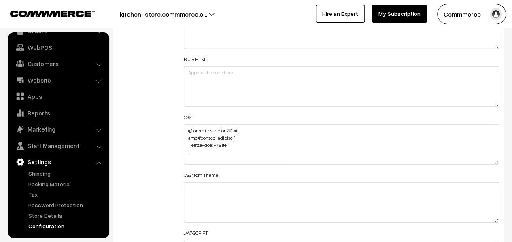
scroll to position [971, 0]
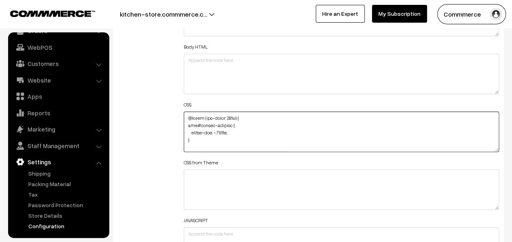
click at [221, 129] on textarea at bounding box center [341, 132] width 315 height 40
click at [223, 130] on textarea "To enrich screen reader interactions, please activate Accessibility in Grammarl…" at bounding box center [341, 132] width 315 height 40
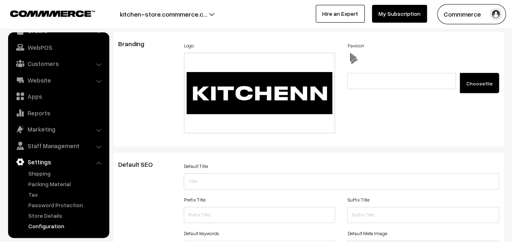
scroll to position [0, 0]
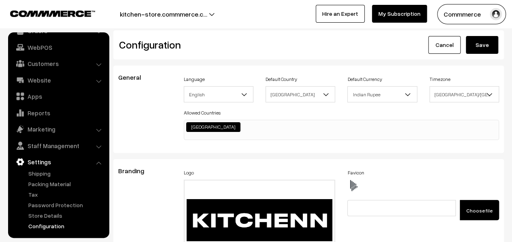
type textarea "@media (min-width: 767px) { div#footer-section { margin-top: -100px; } @media (…"
click at [479, 47] on button "Save" at bounding box center [481, 45] width 32 height 18
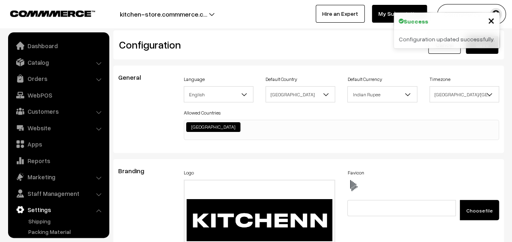
scroll to position [651, 0]
